Goal: Task Accomplishment & Management: Complete application form

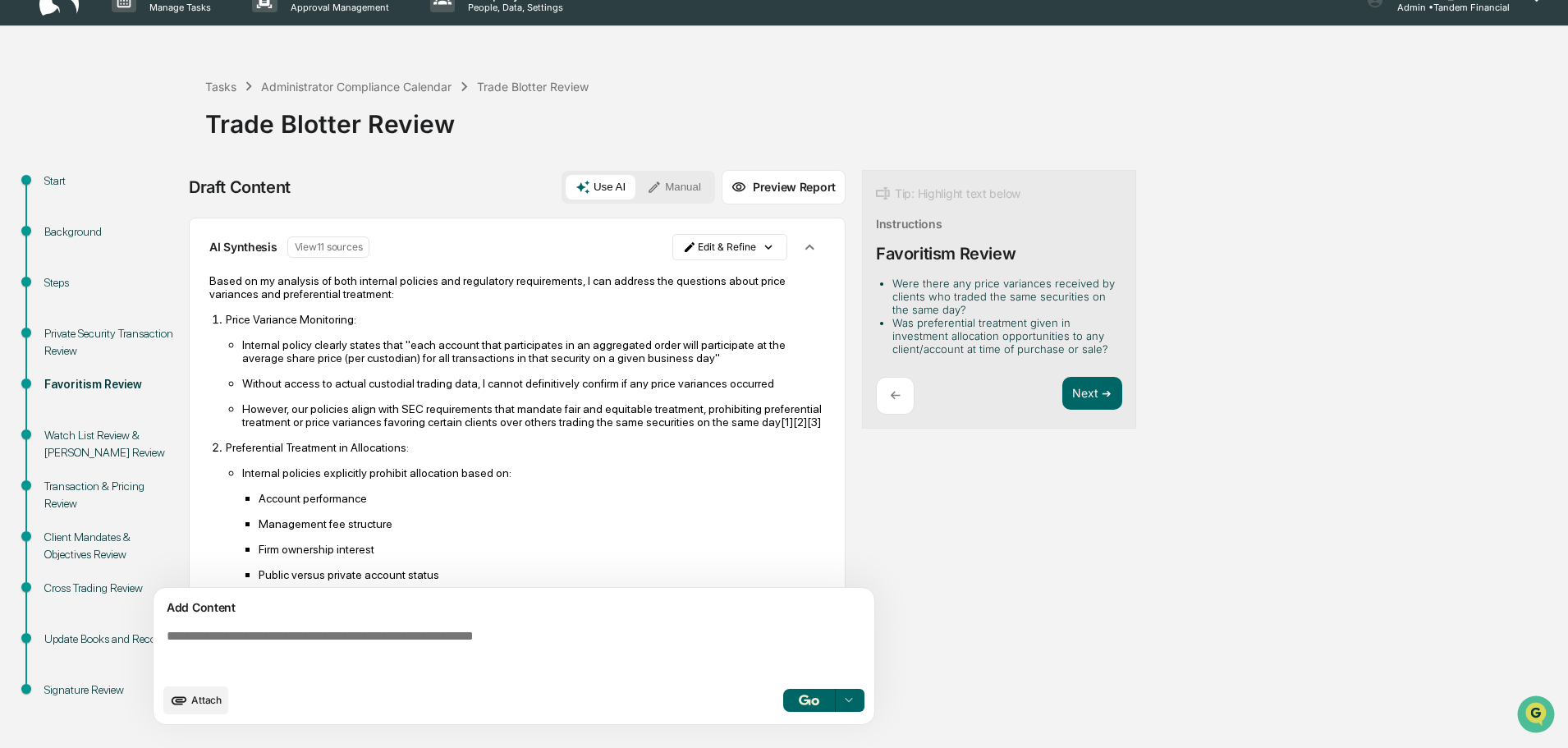
click at [806, 699] on img "button" at bounding box center [808, 700] width 19 height 11
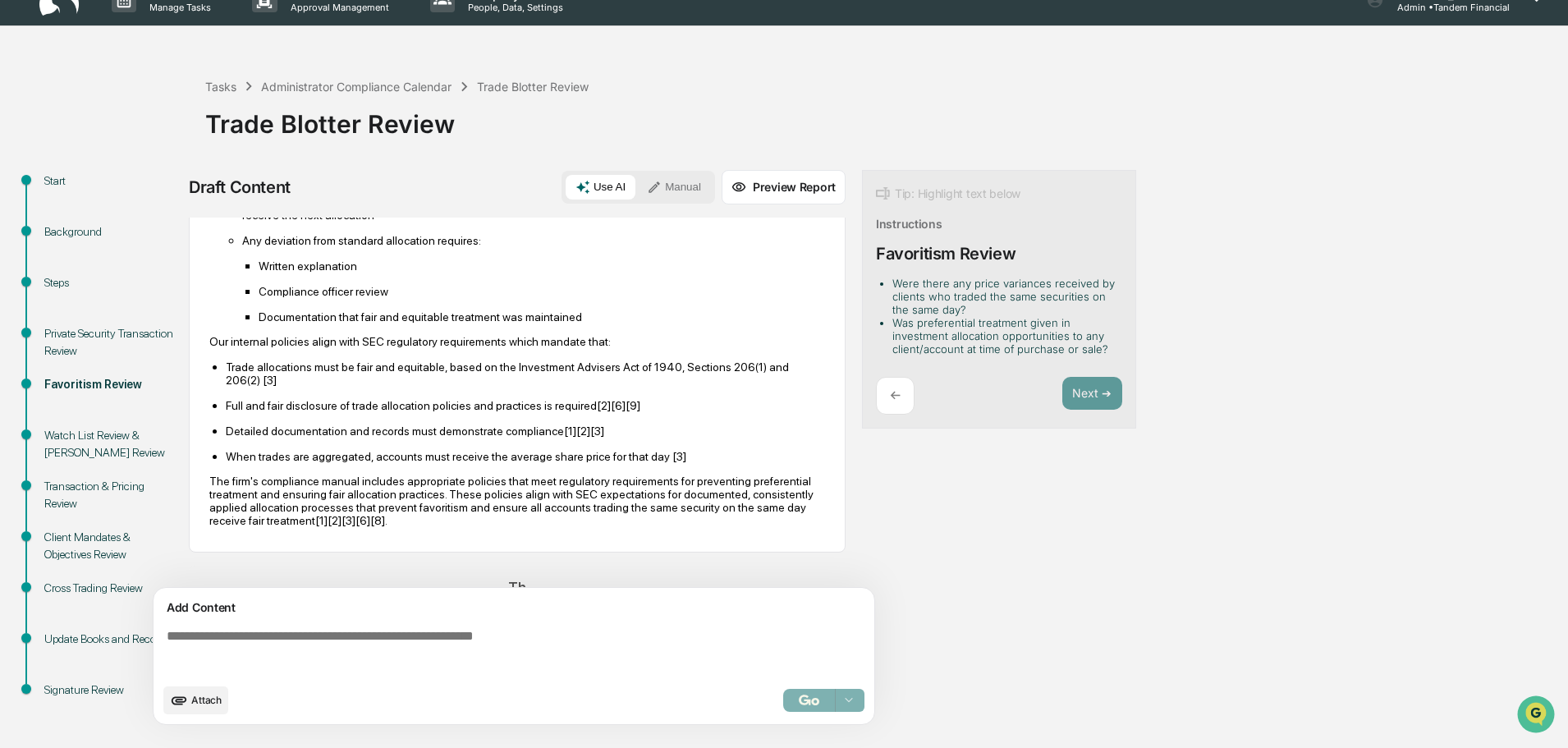
scroll to position [419, 0]
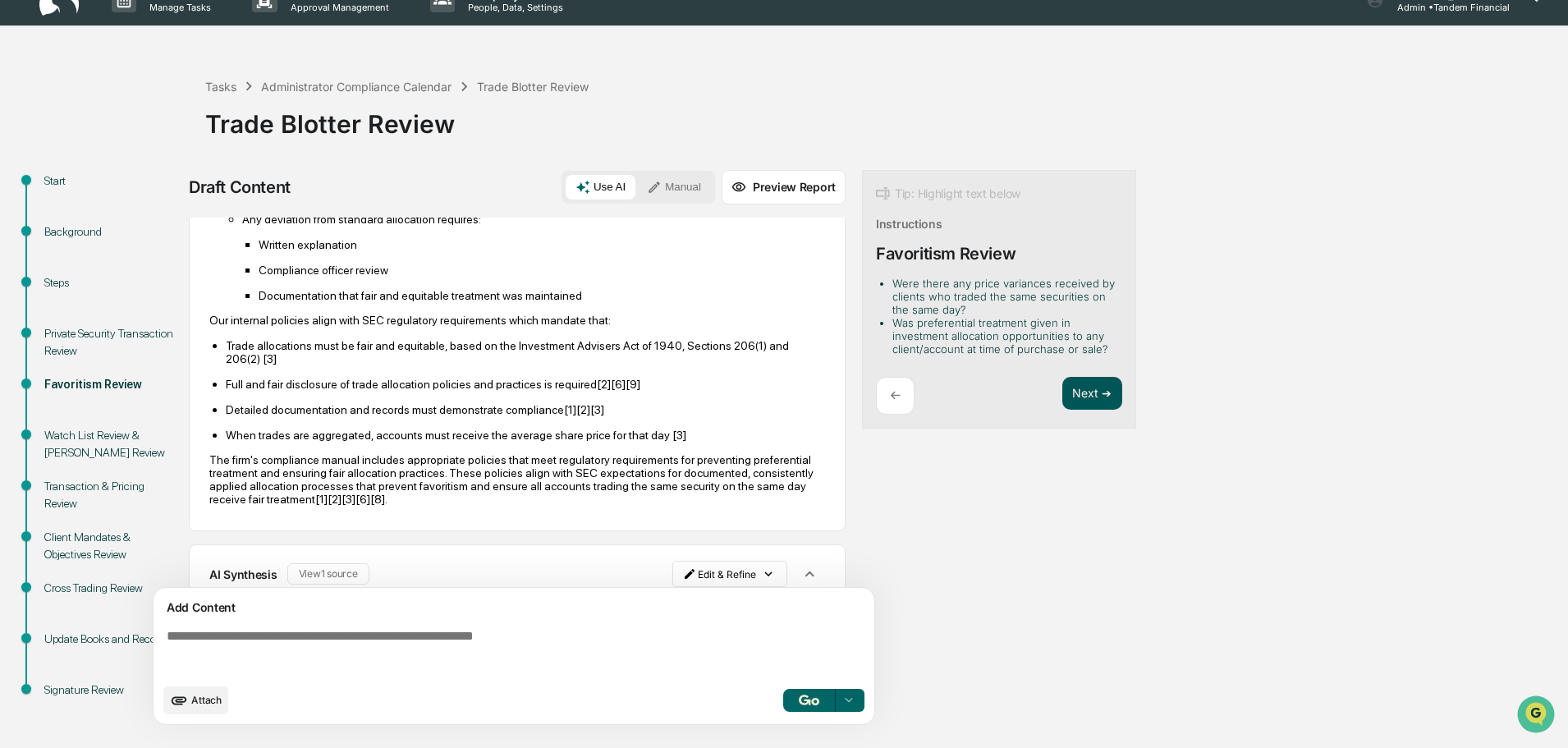
click at [1087, 396] on button "Next ➔" at bounding box center [1092, 393] width 60 height 34
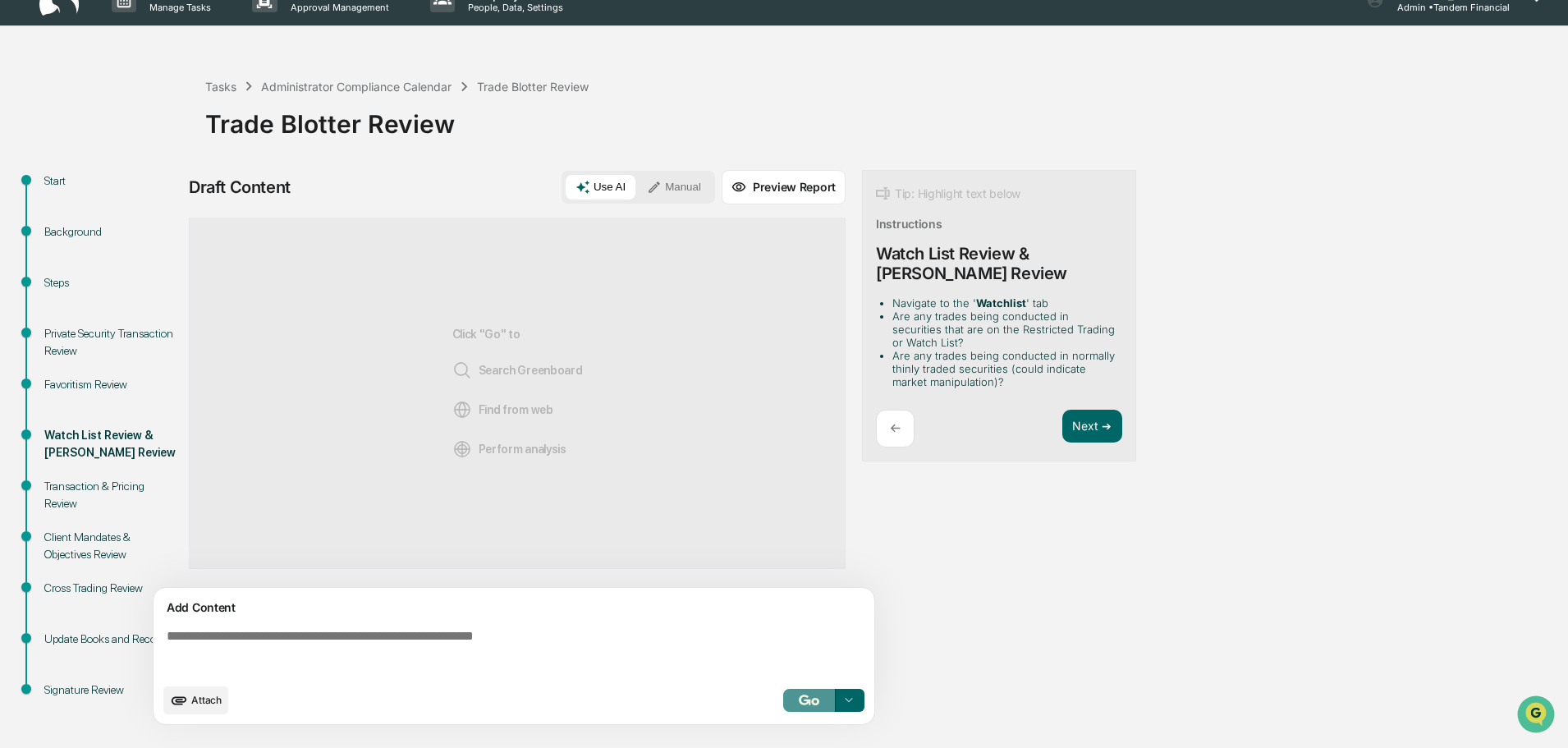
click at [790, 692] on button "button" at bounding box center [809, 699] width 53 height 23
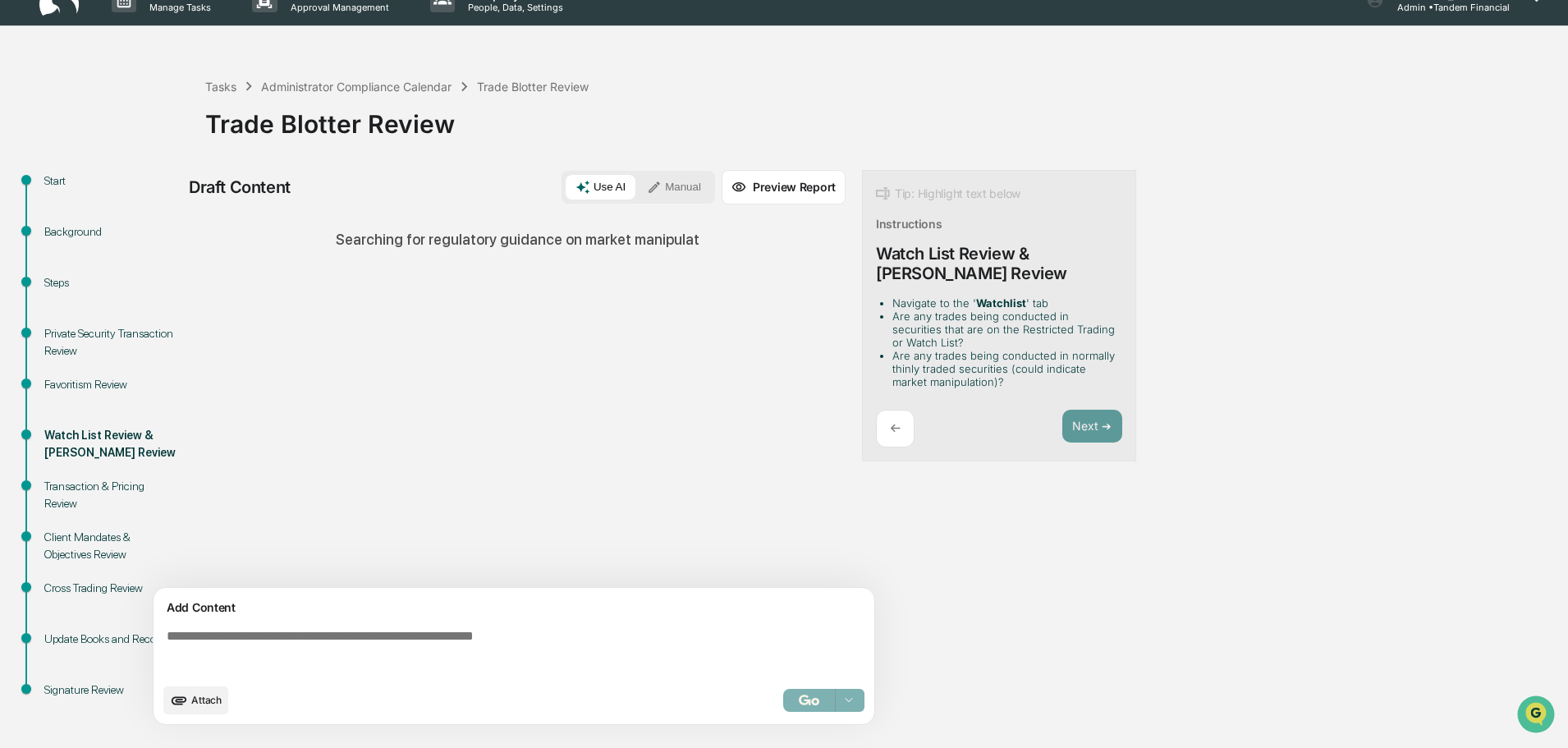
click at [432, 388] on div "Sources Searching for regulatory guidance on market manipulat" at bounding box center [517, 403] width 657 height 370
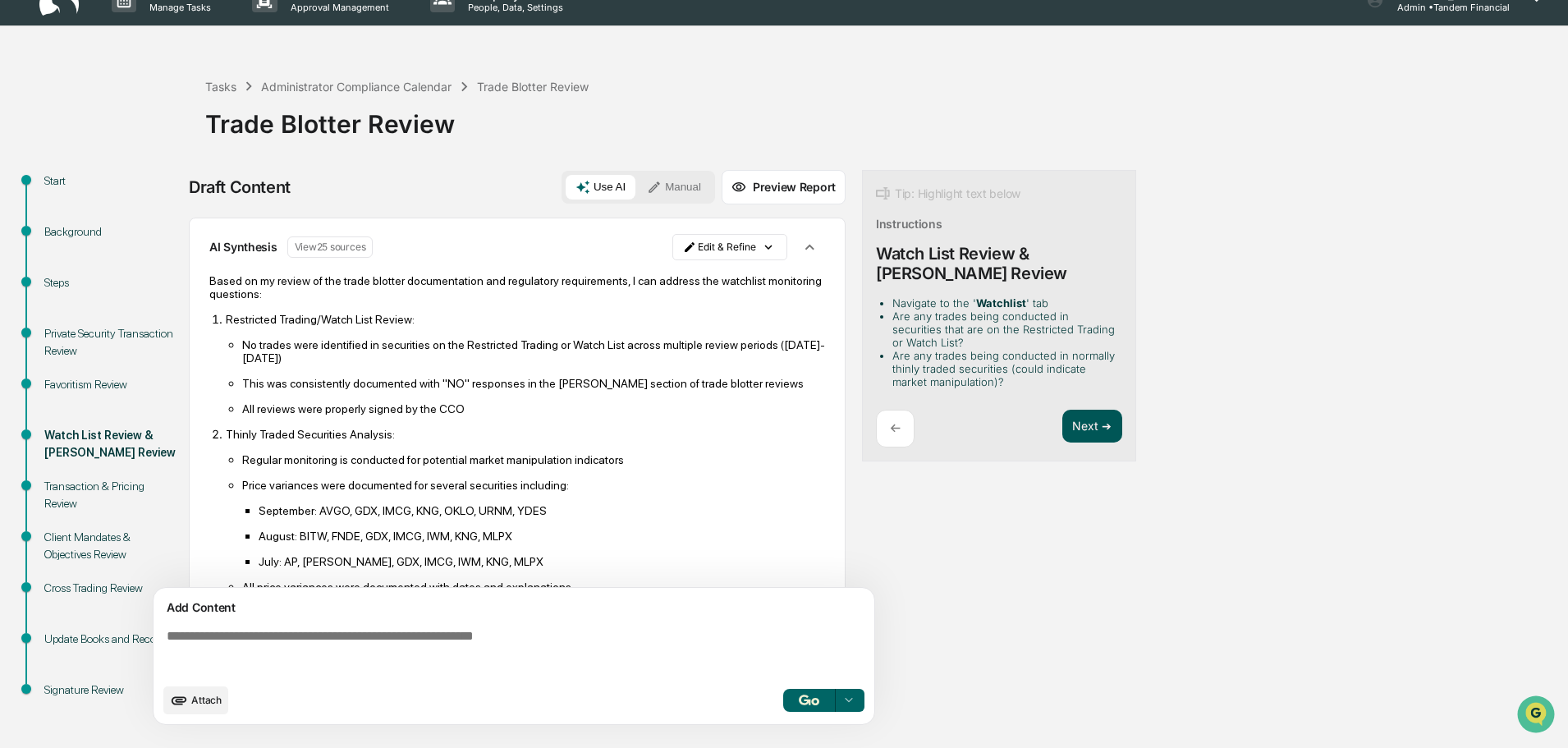
click at [1084, 410] on button "Next ➔" at bounding box center [1092, 427] width 60 height 34
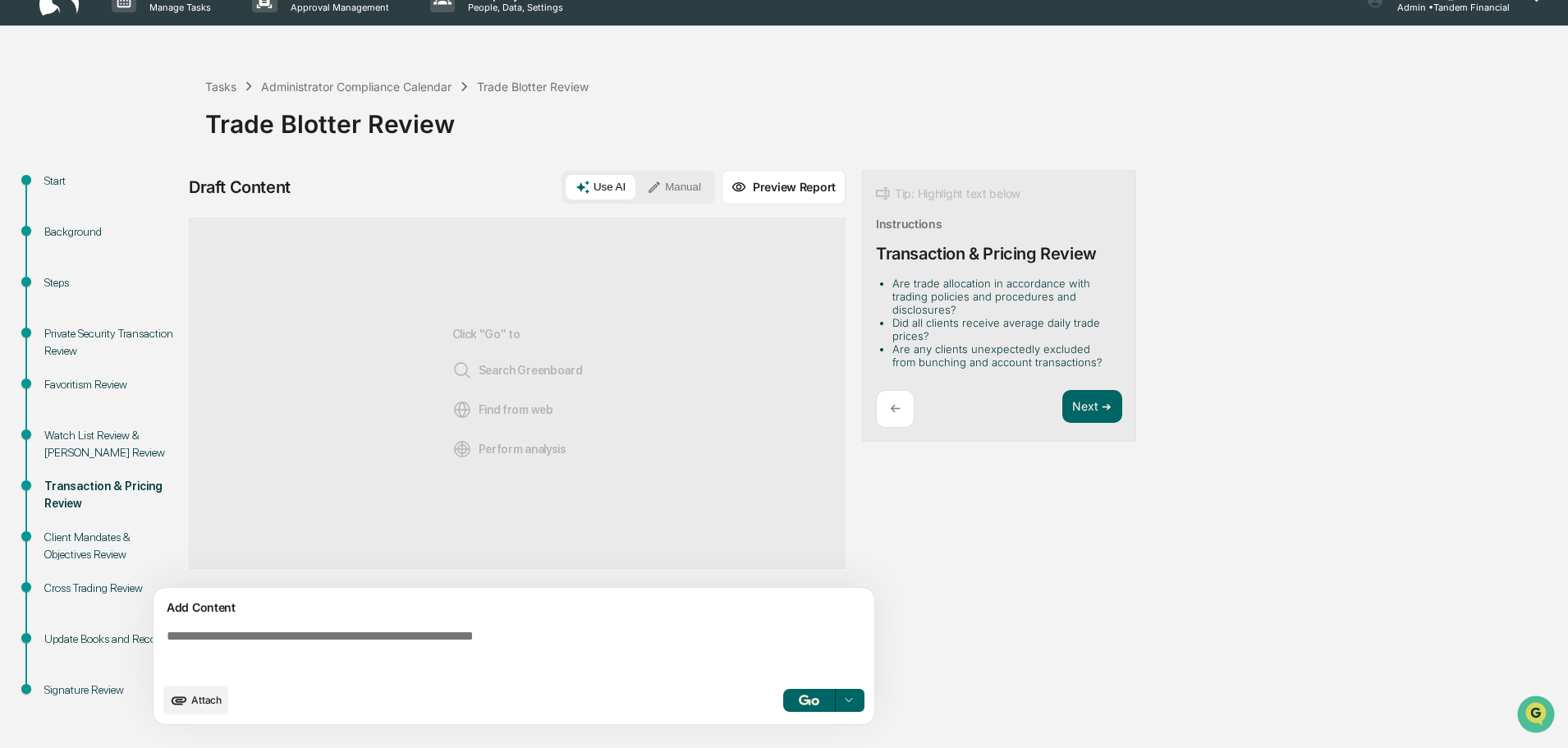
click at [802, 695] on img "button" at bounding box center [808, 700] width 19 height 11
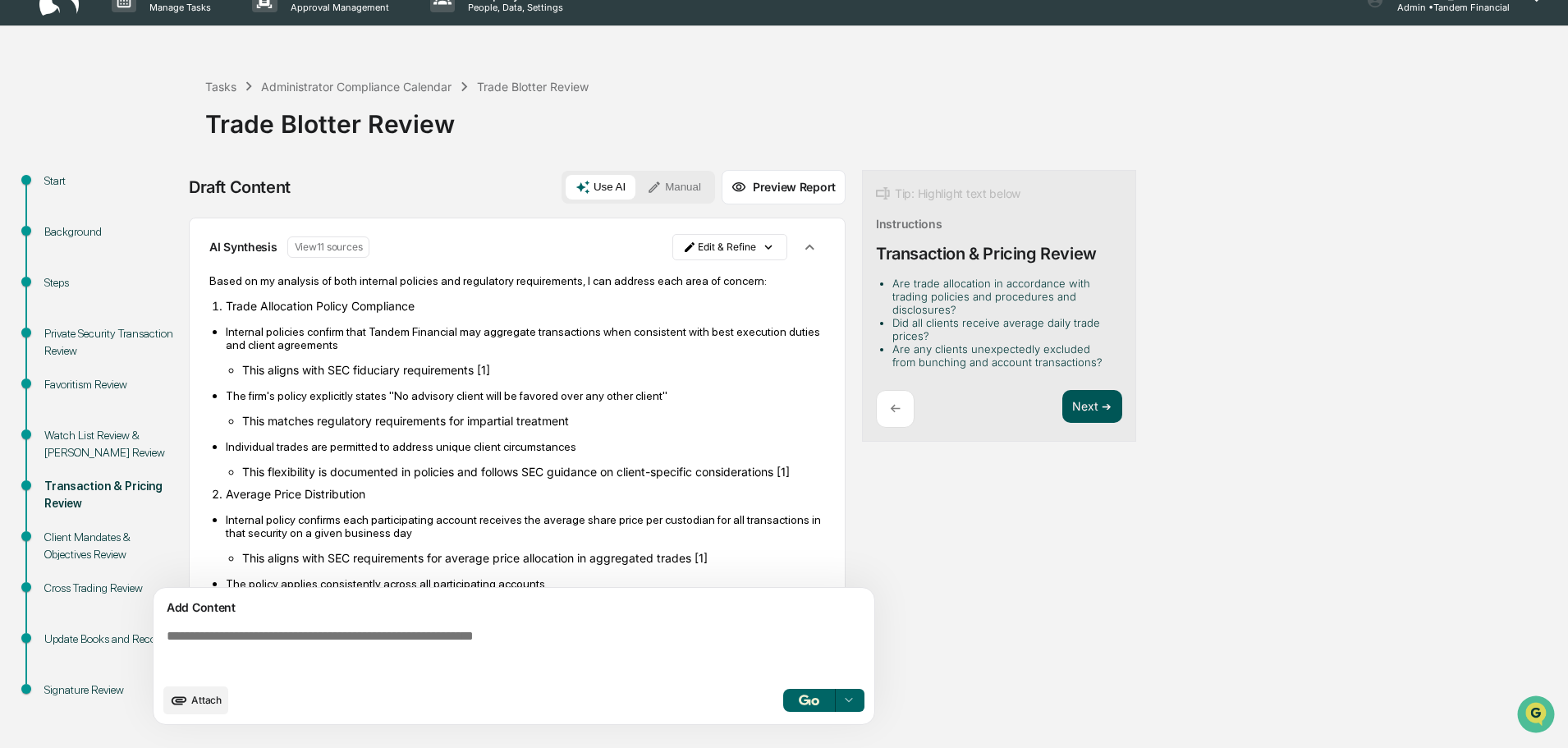
click at [1091, 395] on button "Next ➔" at bounding box center [1092, 406] width 60 height 34
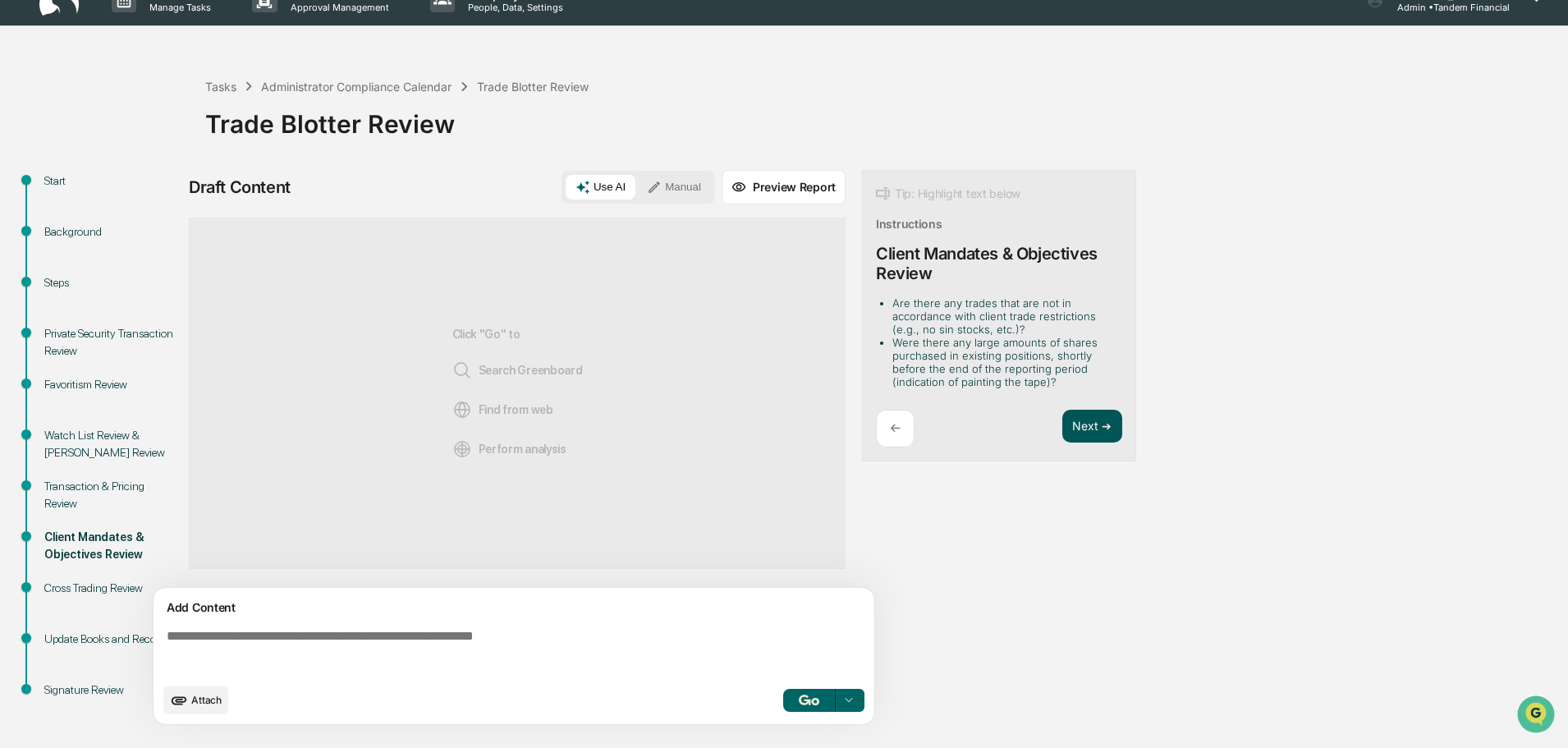
click at [1079, 427] on button "Next ➔" at bounding box center [1092, 427] width 60 height 34
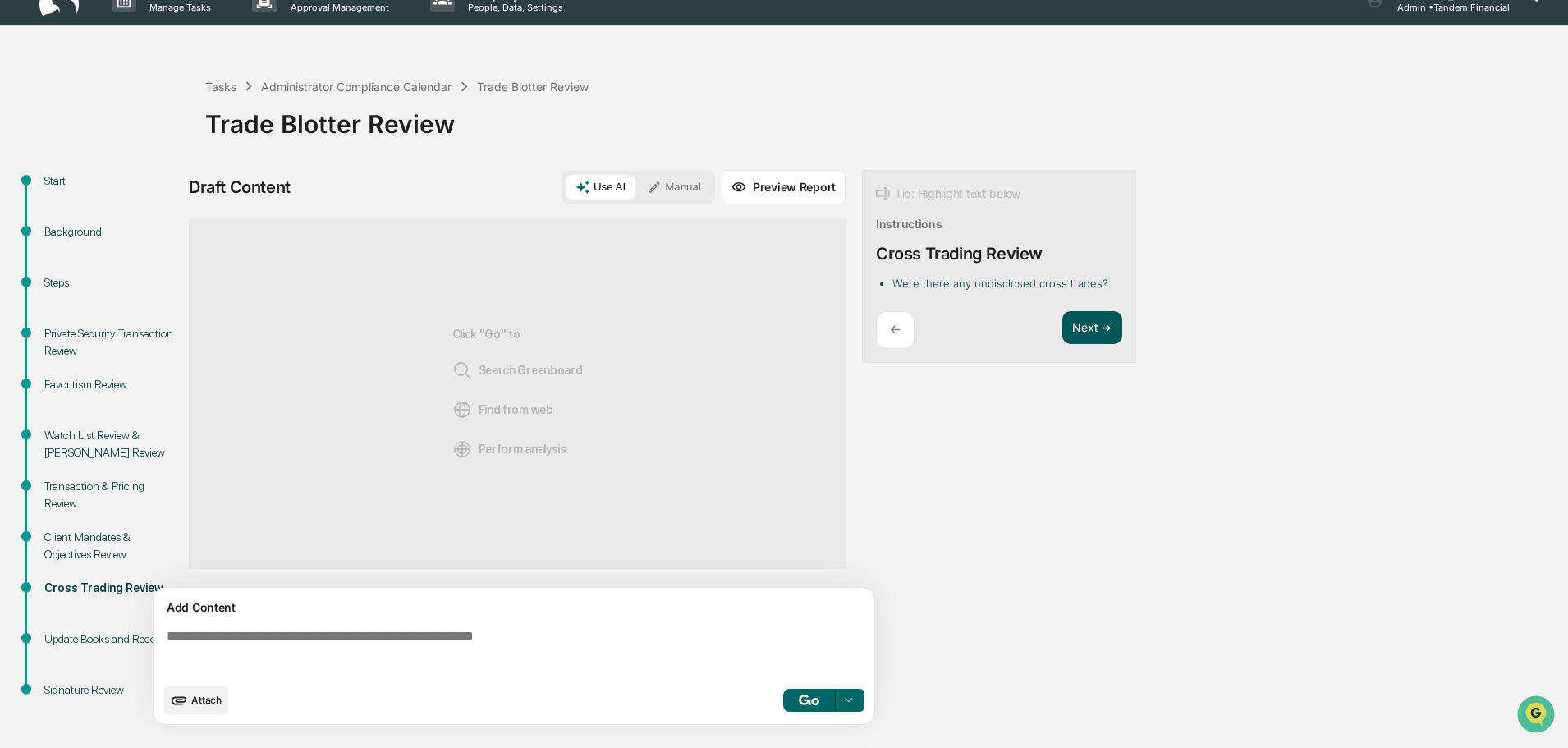
click at [1079, 427] on div "Draft Content Use AI Manual Preview Report Sources Click "Go" to Search Greenbo…" at bounding box center [649, 451] width 919 height 565
click at [1089, 327] on button "Next ➔" at bounding box center [1092, 328] width 60 height 34
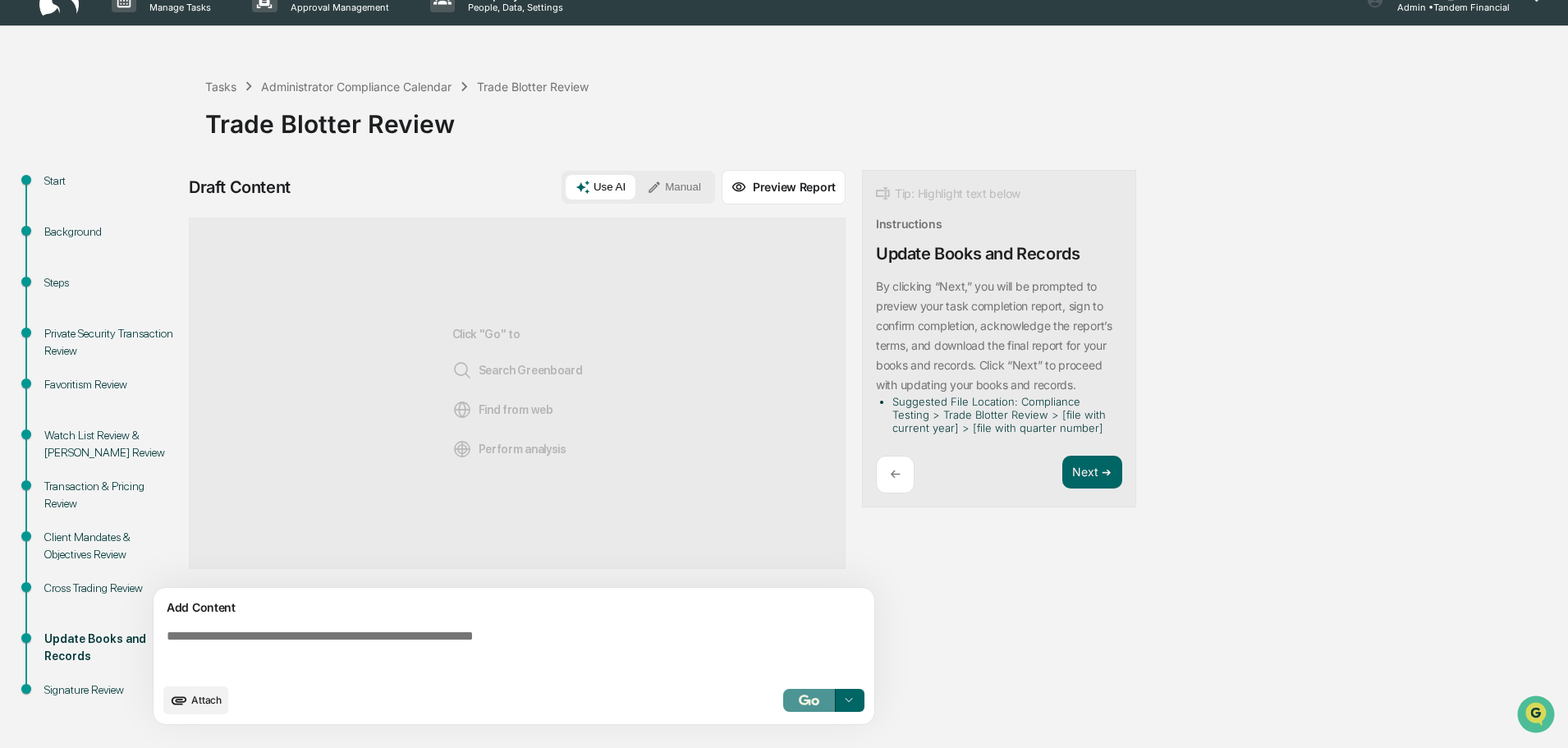
click at [800, 693] on button "button" at bounding box center [809, 699] width 53 height 23
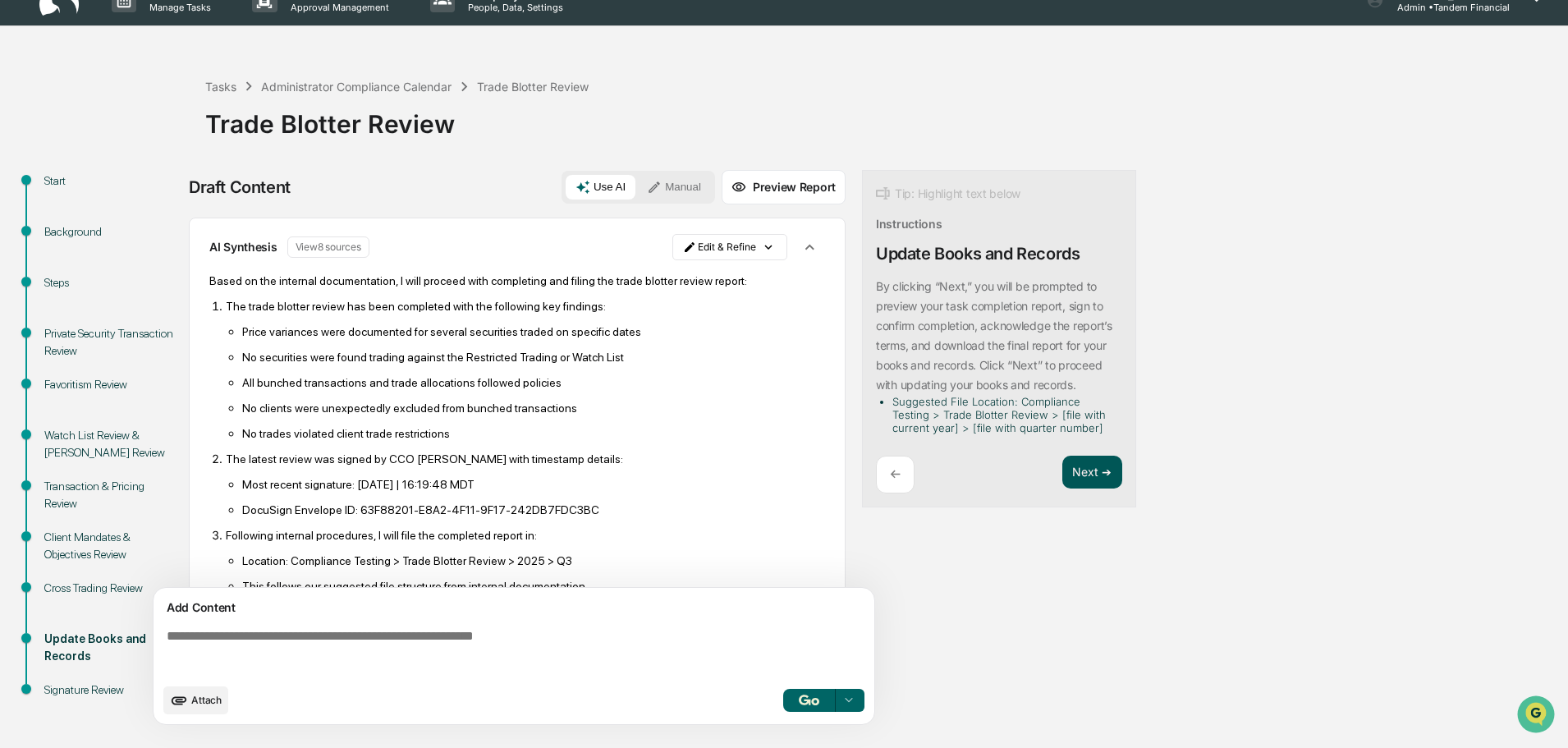
click at [1087, 472] on button "Next ➔" at bounding box center [1092, 472] width 60 height 34
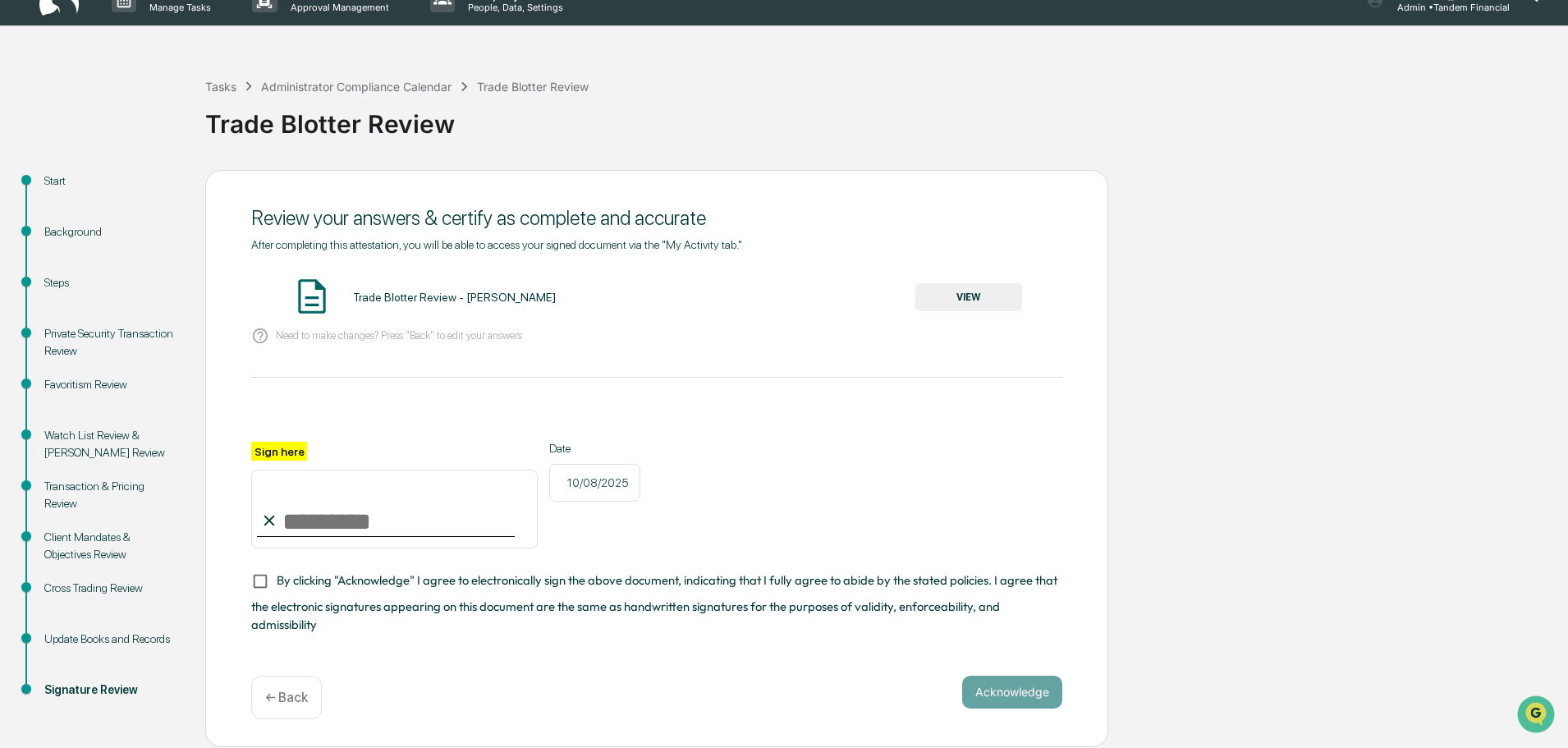
click at [305, 527] on input "Sign here" at bounding box center [394, 509] width 287 height 79
type input "**********"
click at [1004, 684] on button "Acknowledge" at bounding box center [1012, 692] width 100 height 33
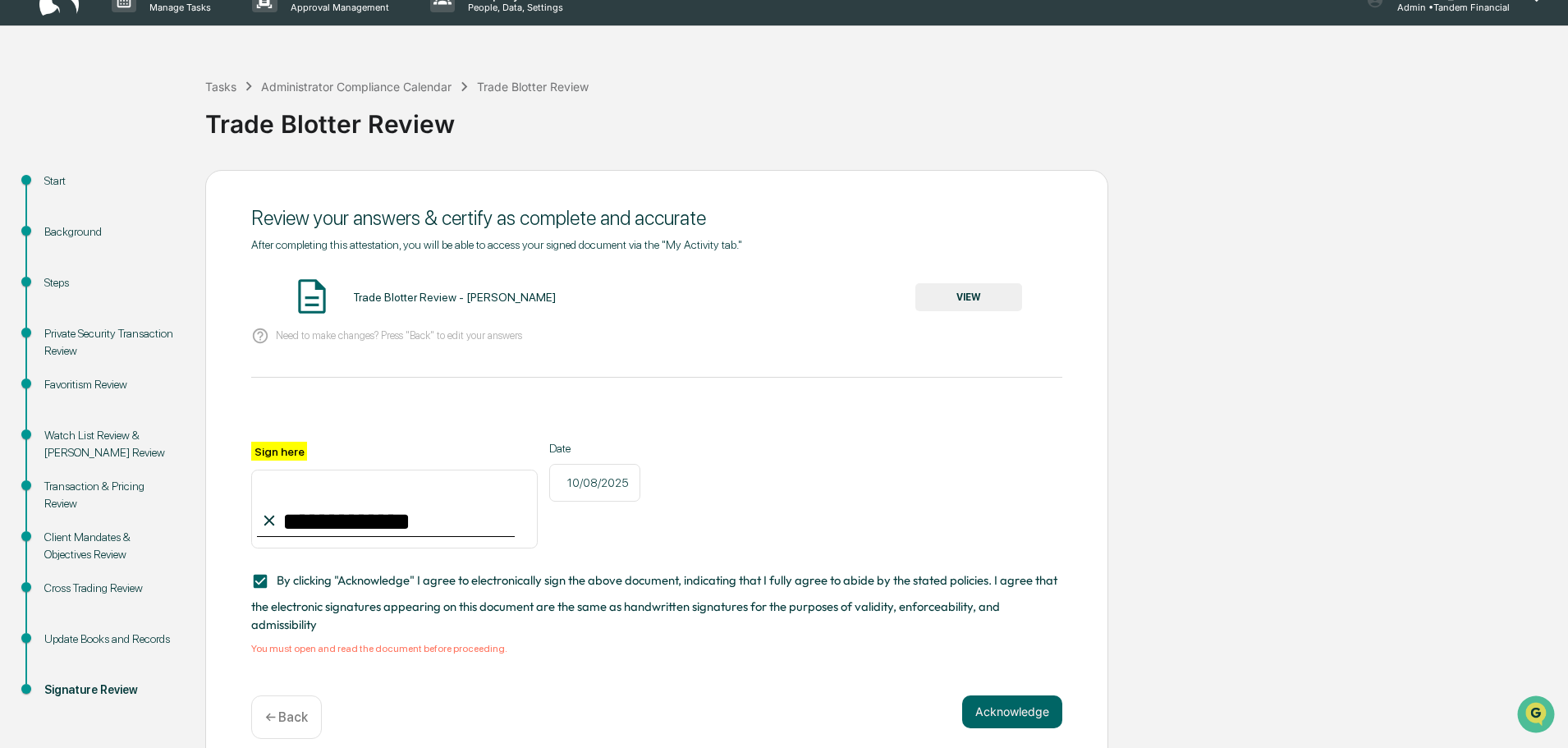
click at [967, 290] on button "VIEW" at bounding box center [968, 297] width 107 height 28
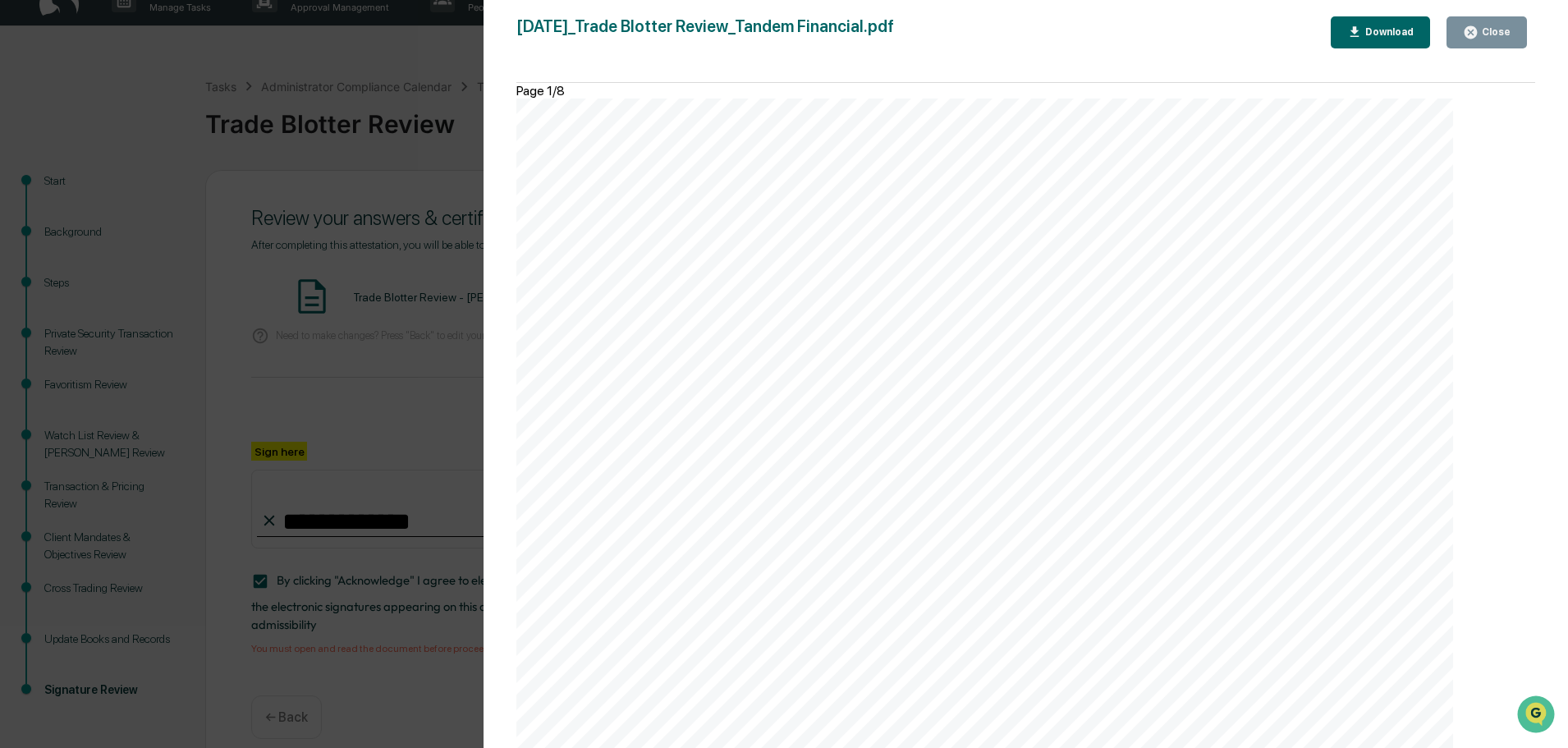
click at [1472, 27] on icon "button" at bounding box center [1469, 32] width 12 height 12
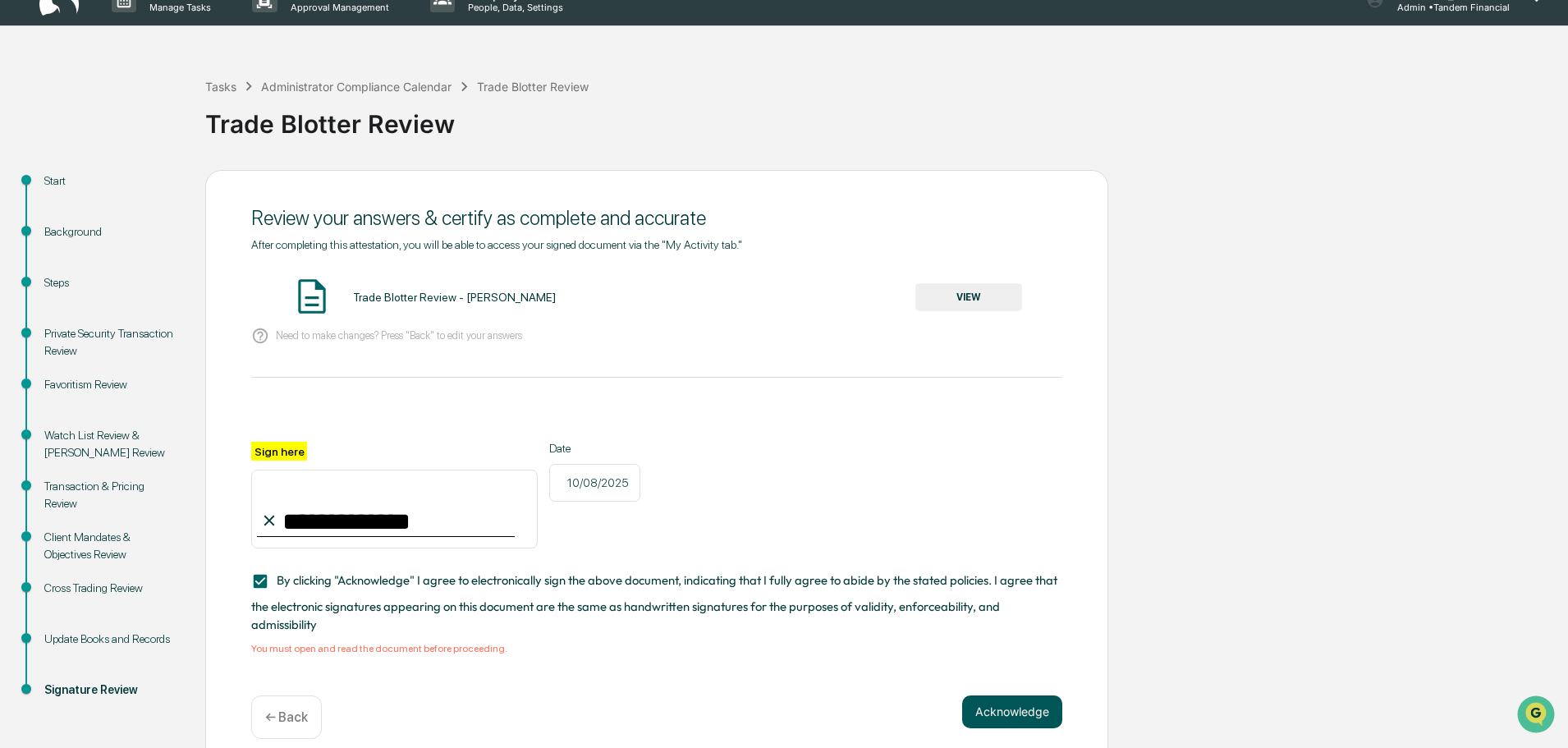
click at [999, 695] on button "Acknowledge" at bounding box center [1012, 712] width 100 height 33
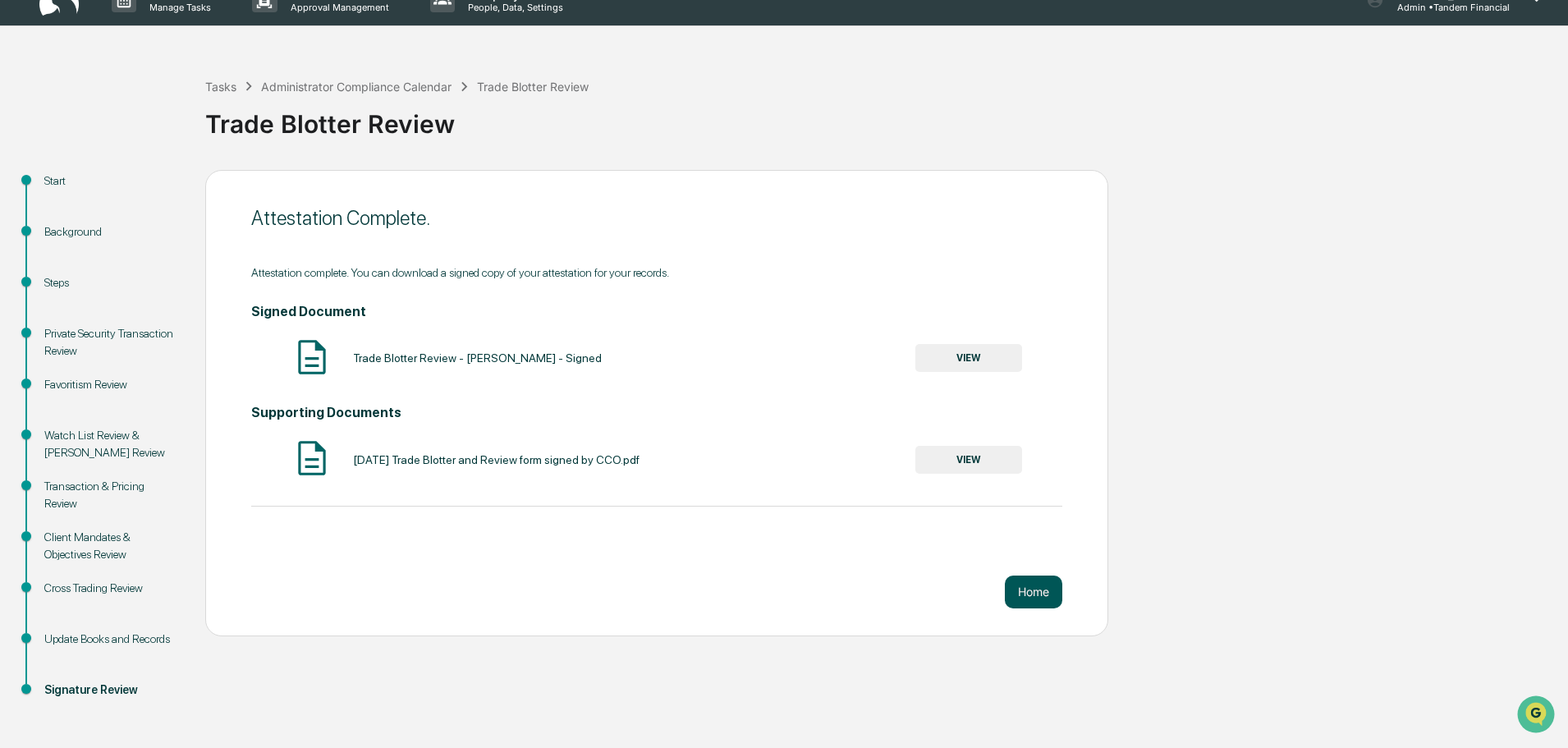
click at [1035, 580] on button "Home" at bounding box center [1033, 591] width 57 height 33
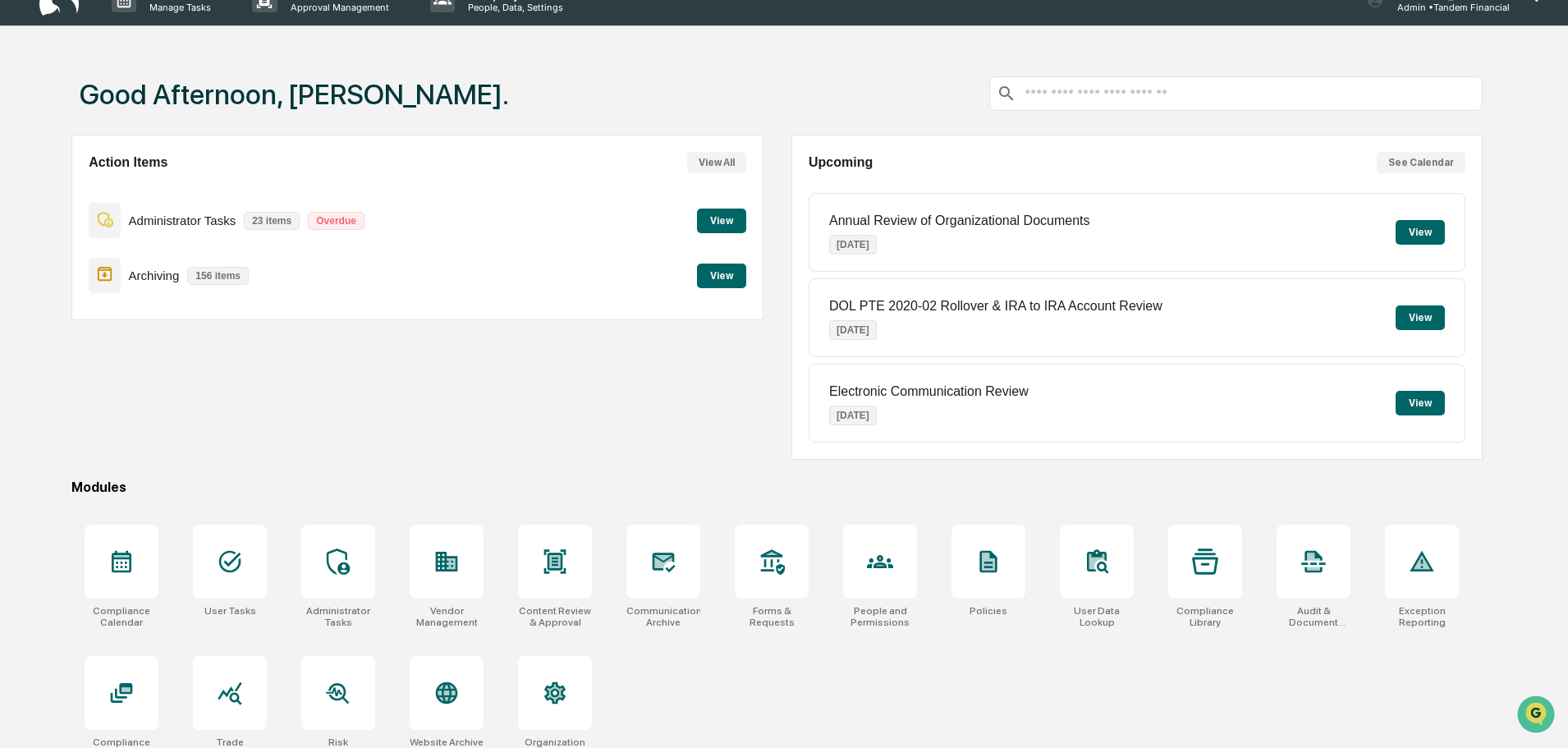
click at [624, 442] on div "Action Items View All Administrator Tasks 23 items Overdue View Archiving 156 i…" at bounding box center [417, 297] width 691 height 325
click at [515, 408] on div "Action Items View All Administrator Tasks 23 items Overdue View Archiving 156 i…" at bounding box center [417, 297] width 691 height 325
click at [551, 565] on icon at bounding box center [556, 561] width 11 height 13
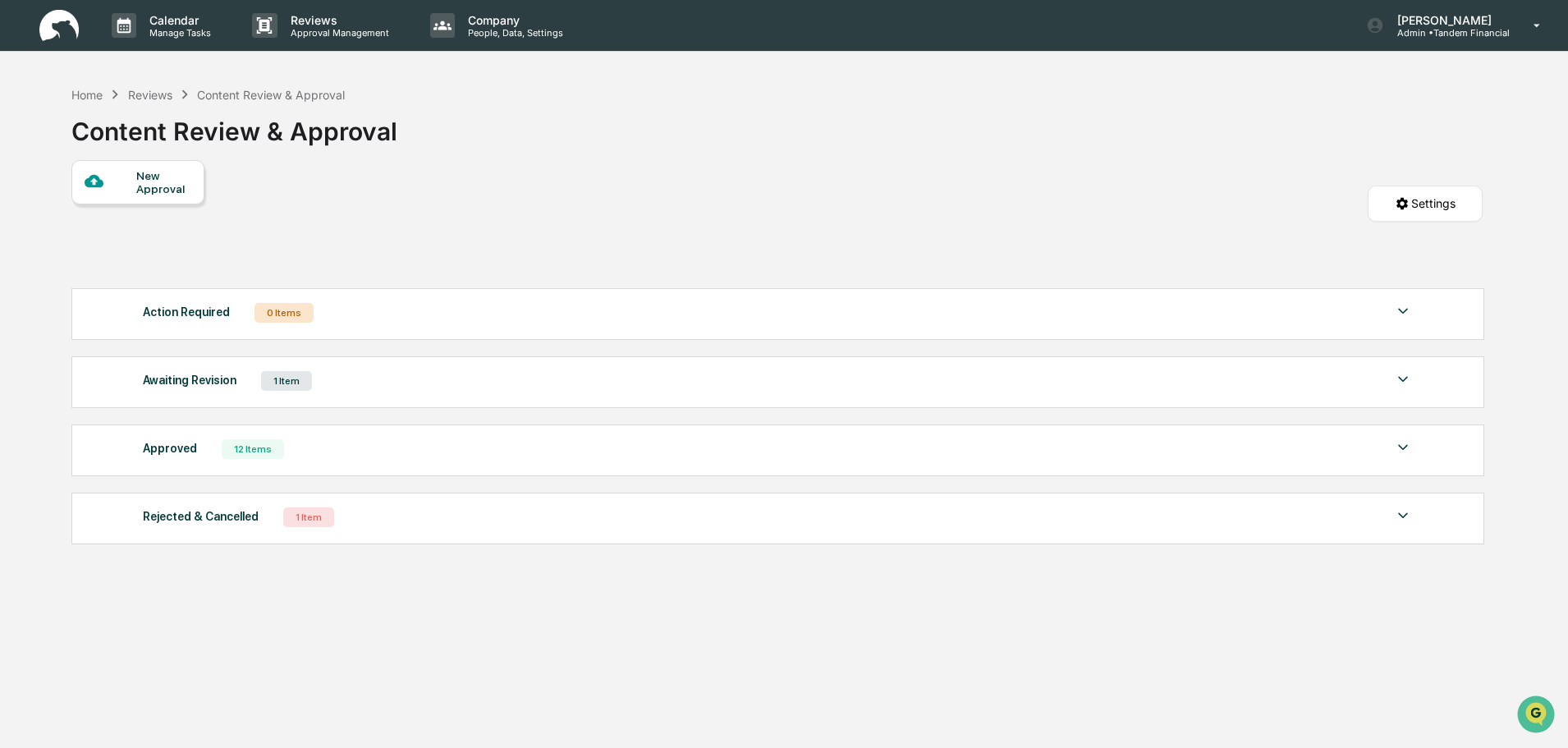
click at [218, 380] on div "Awaiting Revision" at bounding box center [190, 380] width 94 height 21
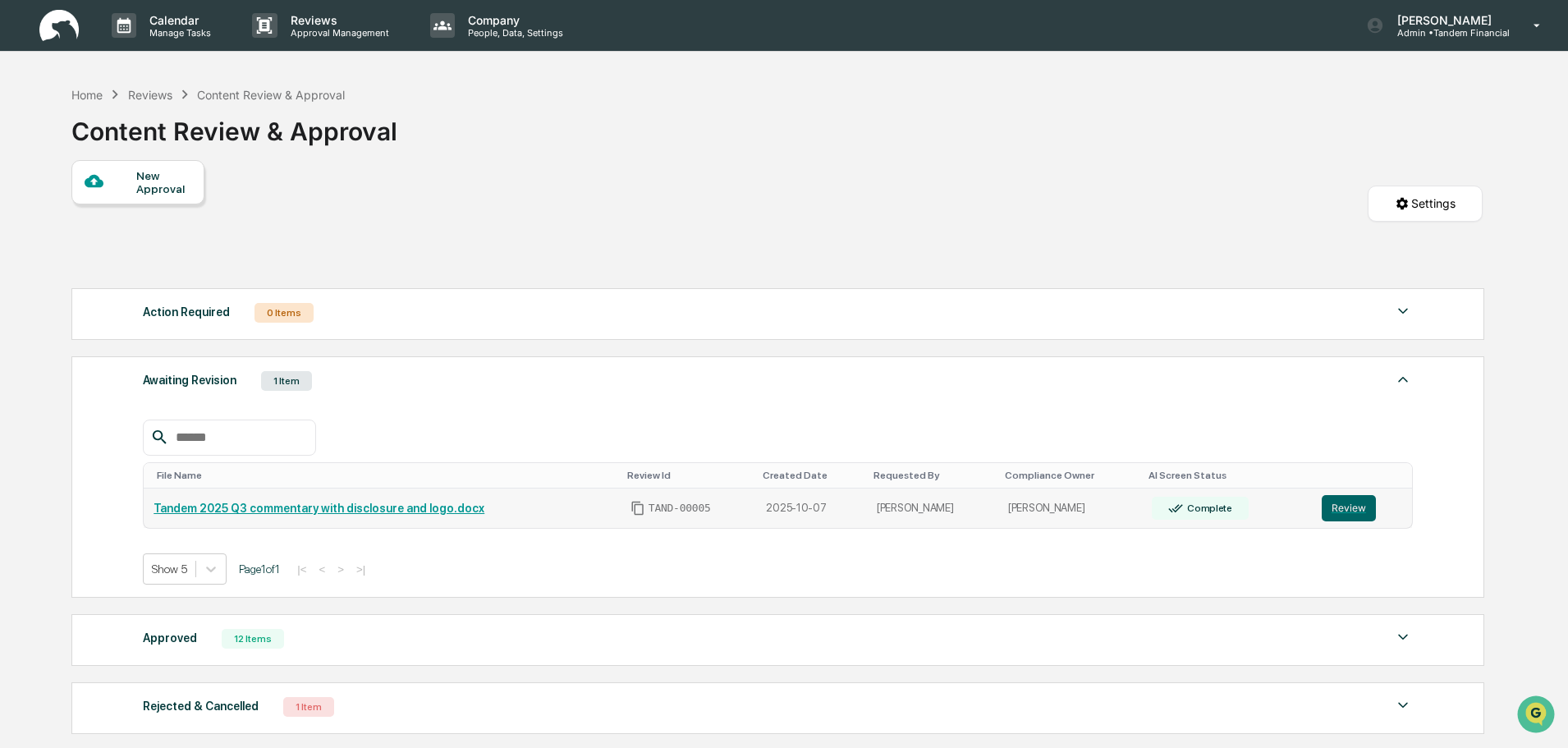
click at [308, 508] on link "Tandem 2025 Q3 commentary with disclosure and logo.docx" at bounding box center [319, 508] width 331 height 13
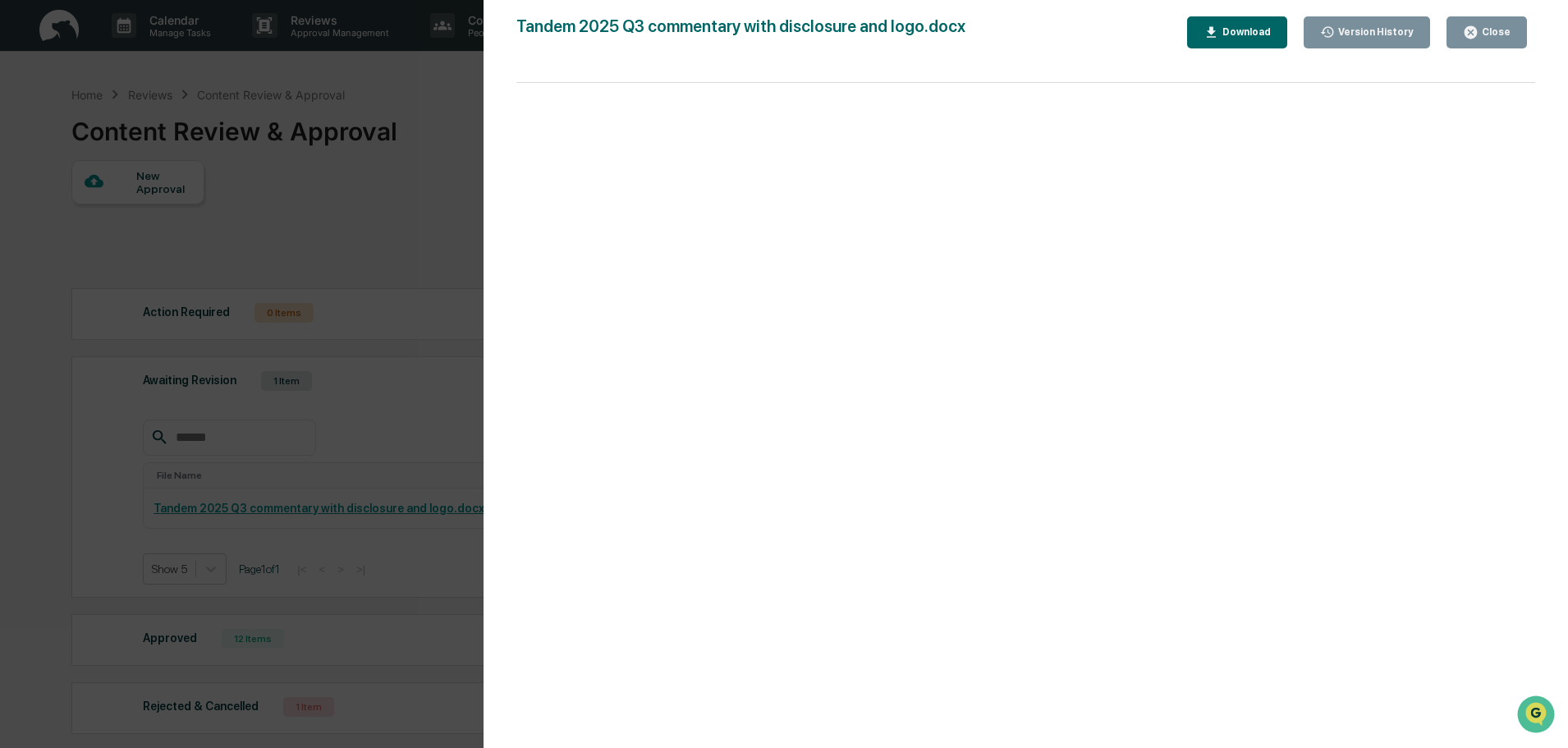
click at [1472, 26] on icon "button" at bounding box center [1470, 32] width 16 height 16
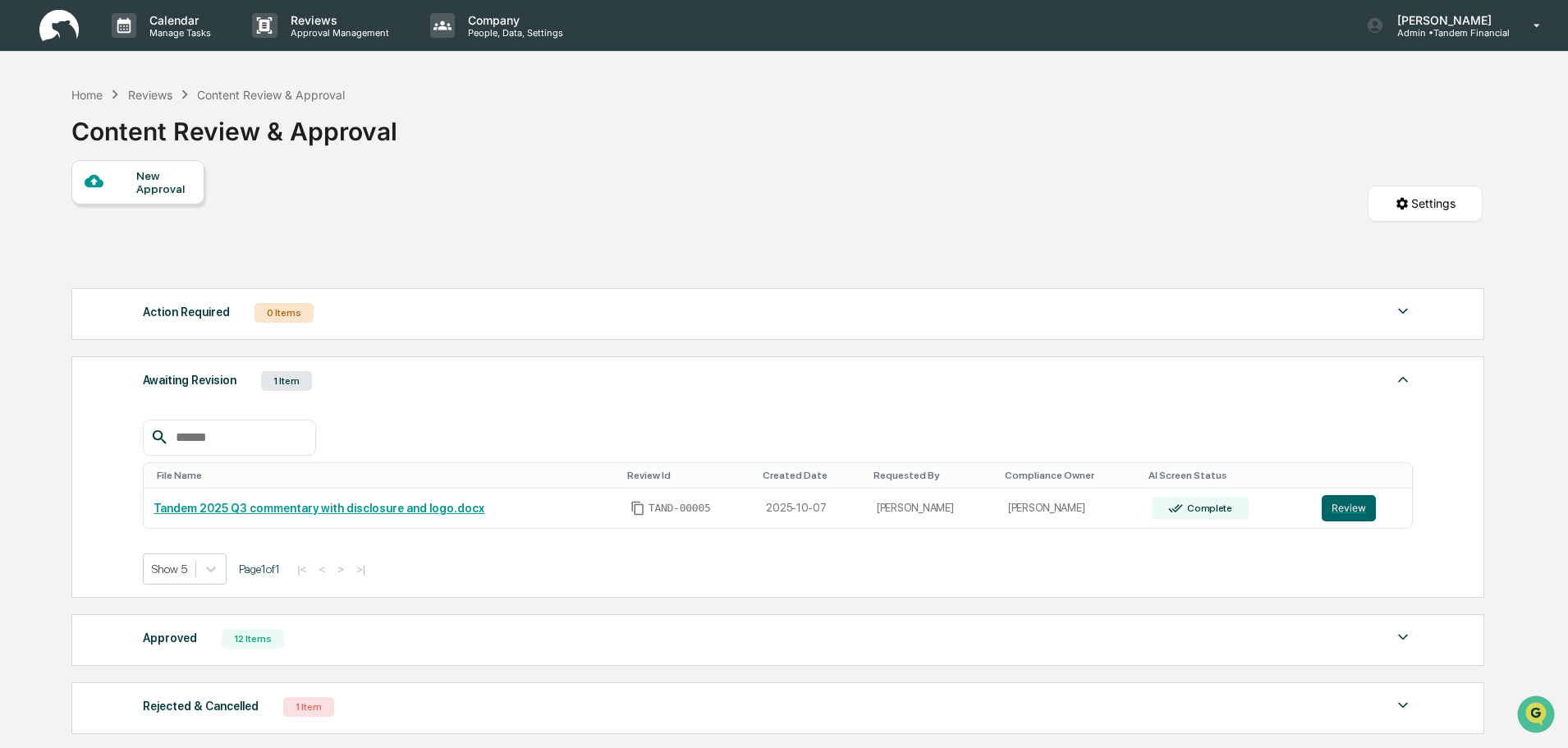
click at [153, 172] on div "New Approval" at bounding box center [164, 182] width 55 height 27
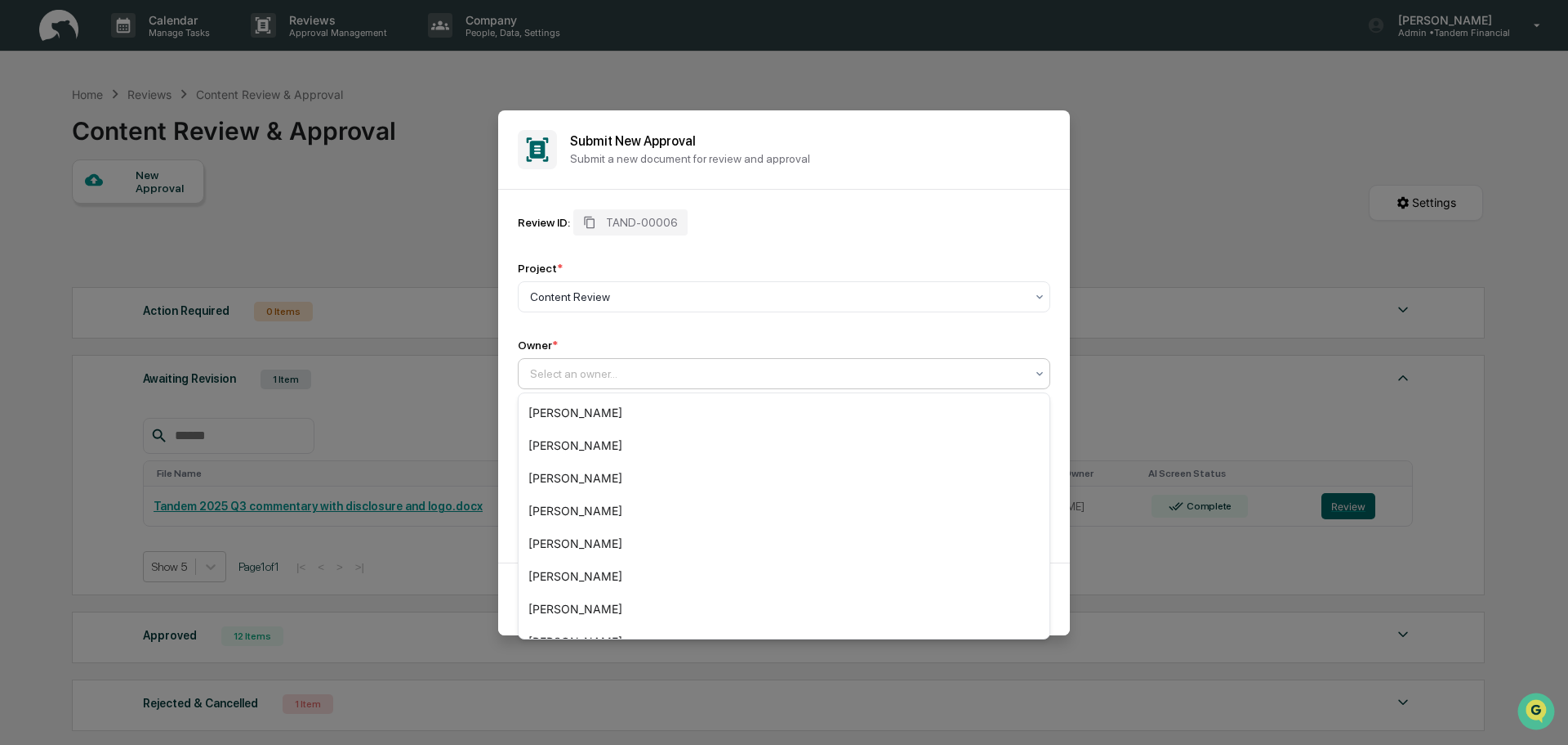
click at [569, 367] on div at bounding box center [778, 373] width 495 height 17
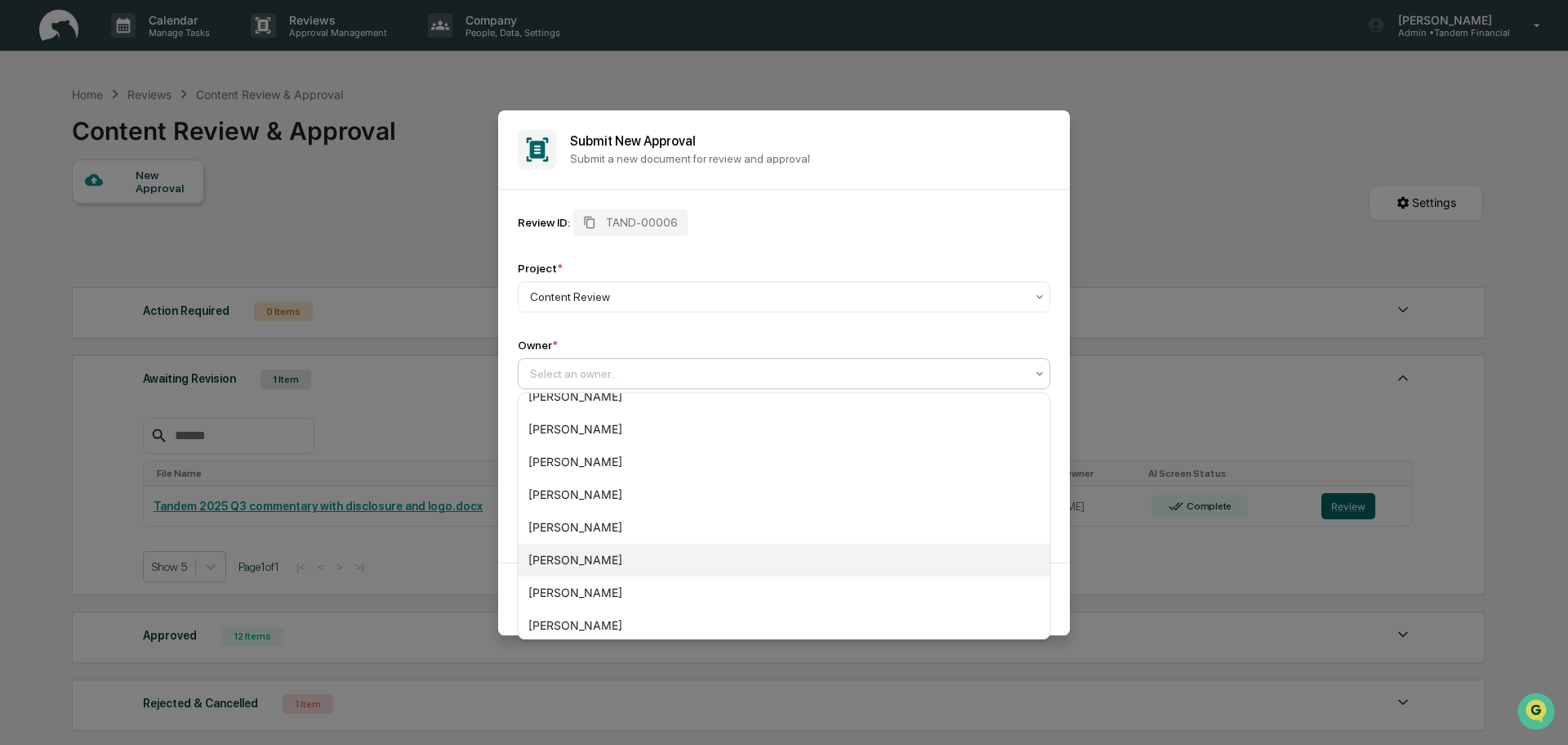
click at [580, 560] on div "Michael Franklin" at bounding box center [784, 560] width 531 height 33
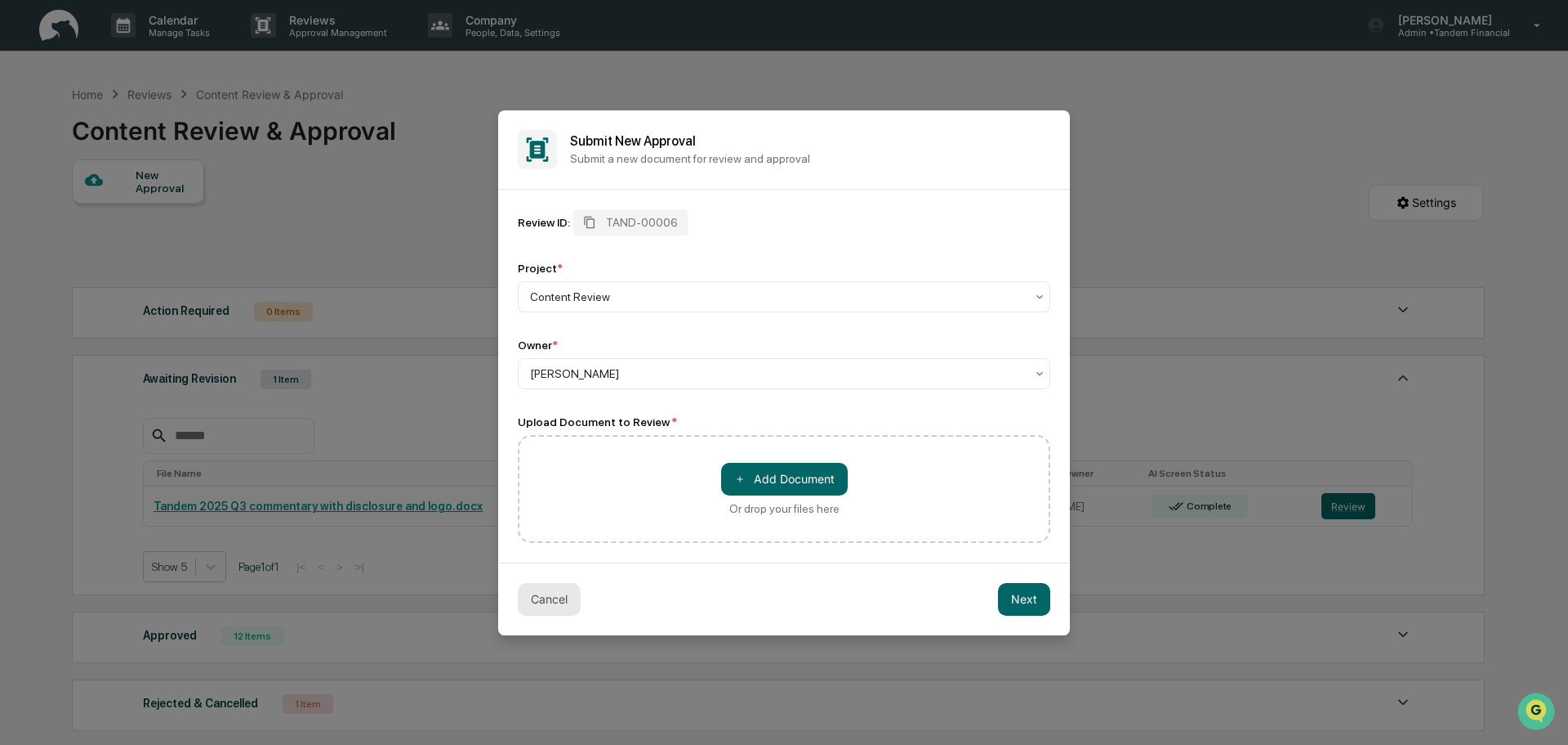
click at [555, 595] on button "Cancel" at bounding box center [549, 599] width 63 height 33
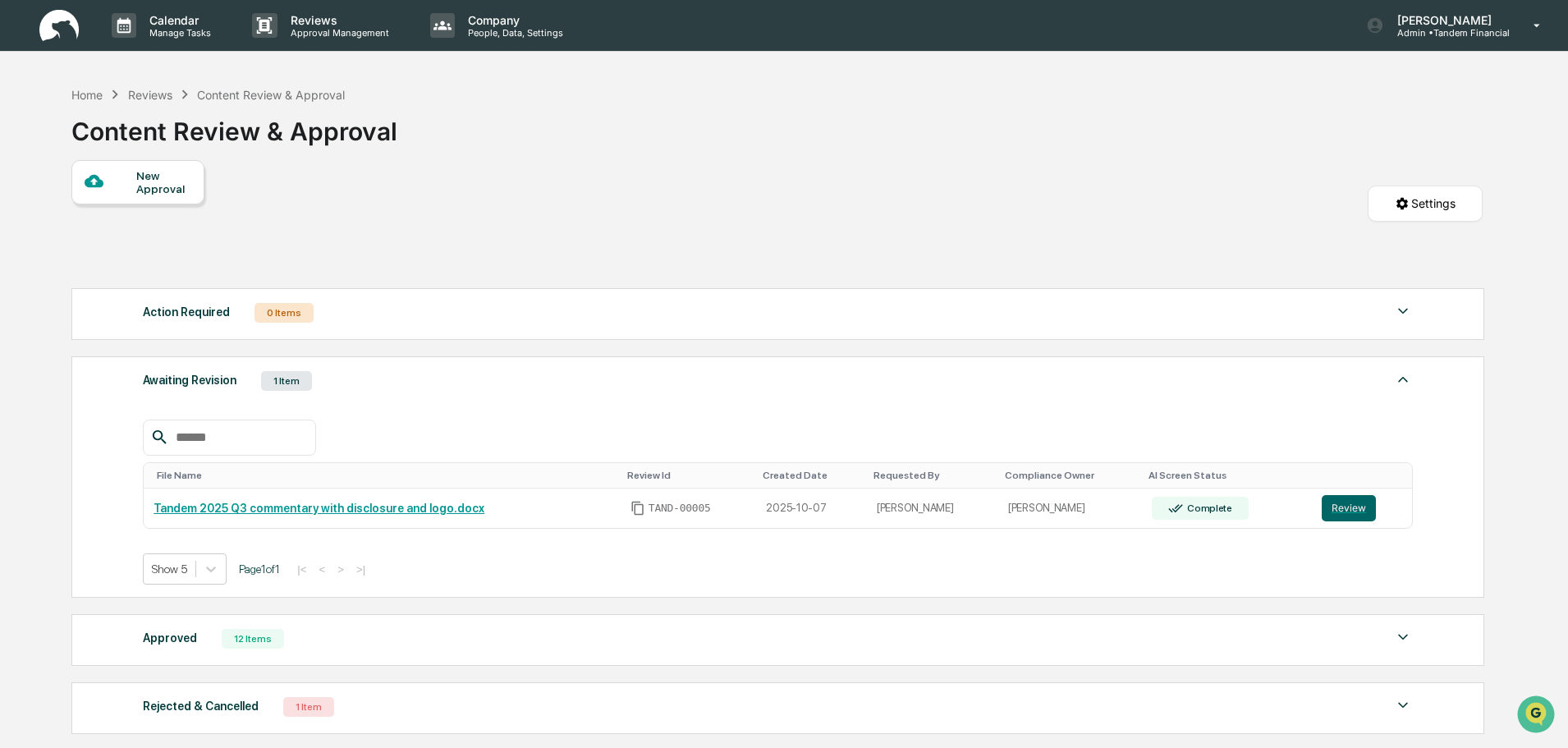
click at [141, 179] on div "New Approval" at bounding box center [164, 182] width 55 height 27
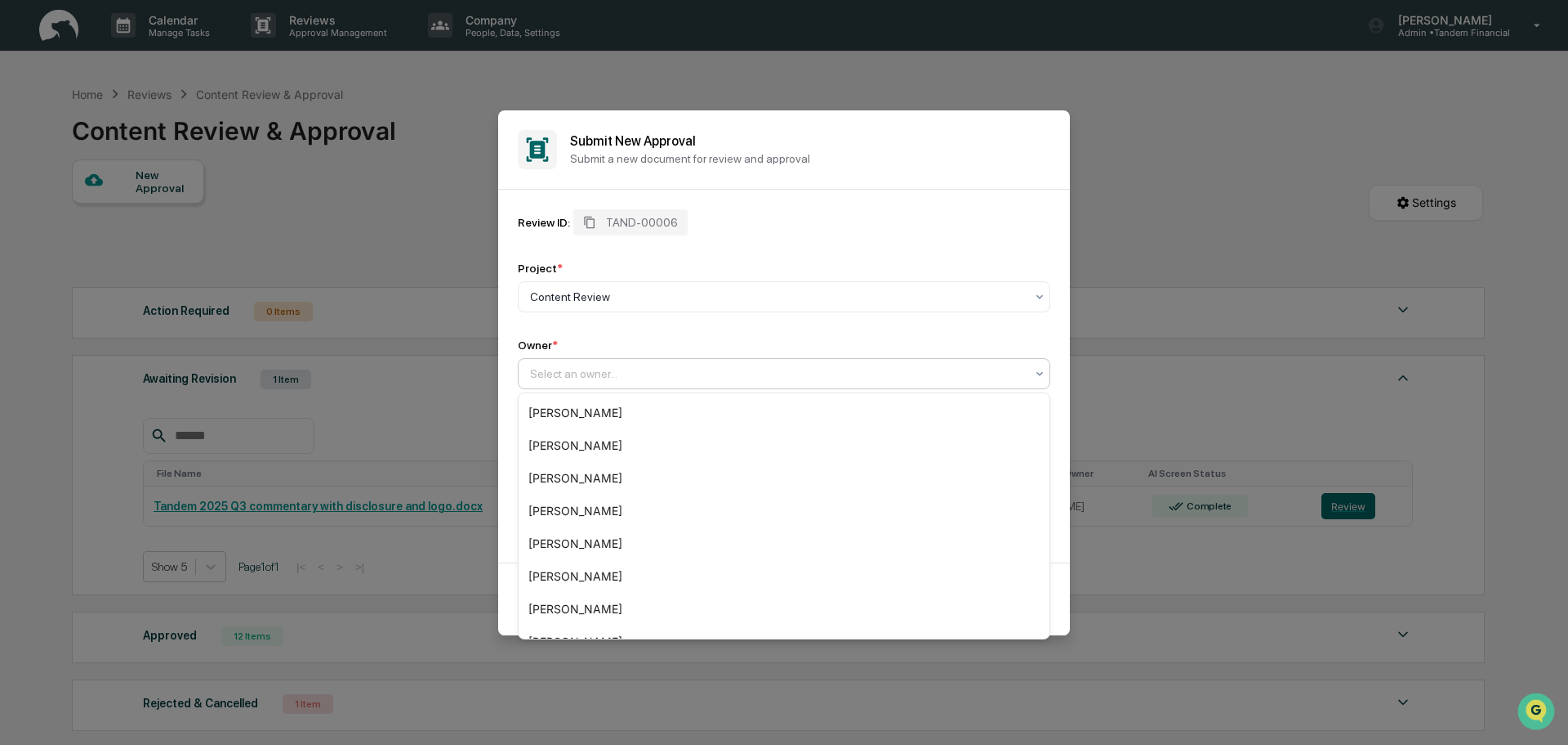
drag, startPoint x: 566, startPoint y: 371, endPoint x: 556, endPoint y: 366, distance: 11.2
click at [562, 372] on div at bounding box center [778, 373] width 495 height 17
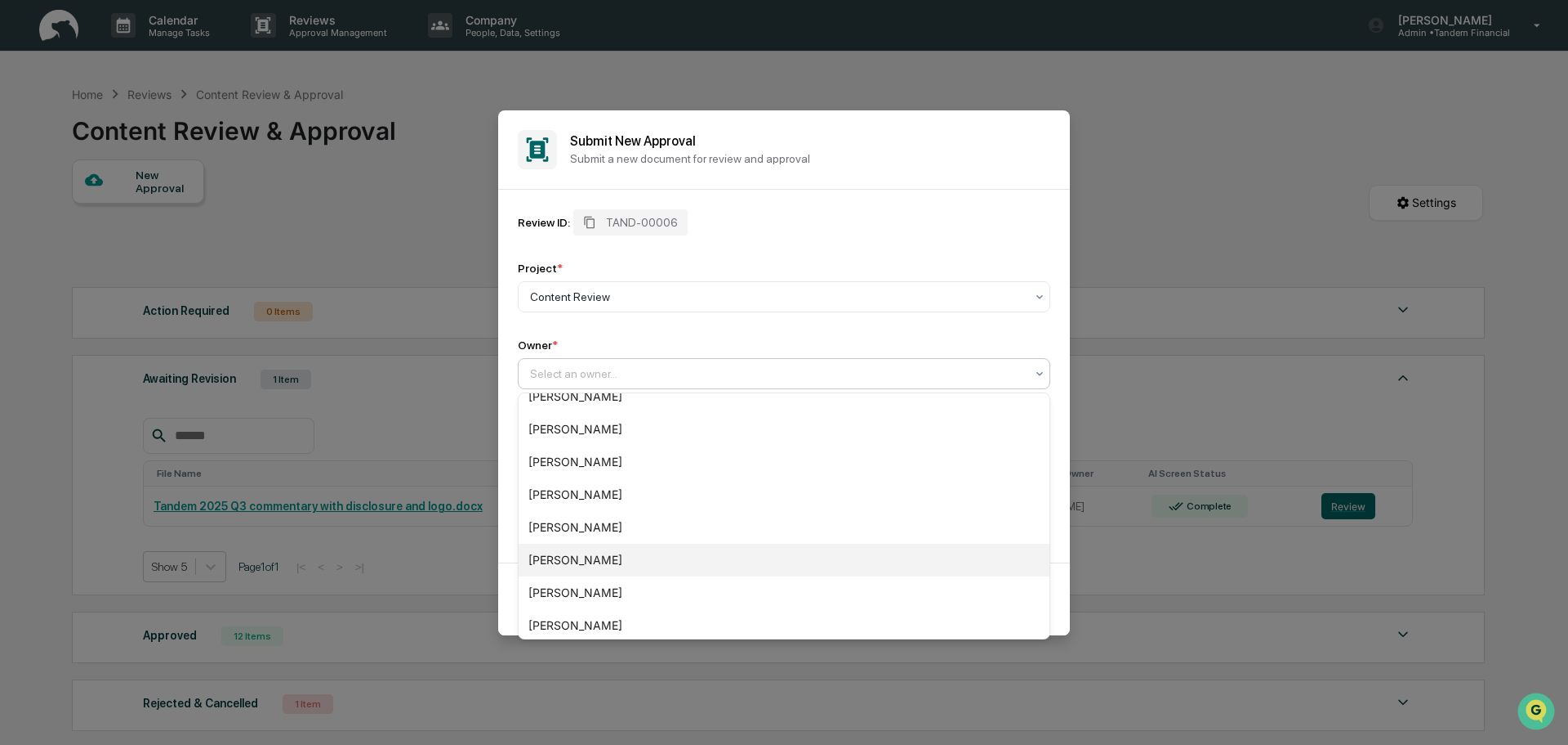
click at [558, 558] on div "Michael Franklin" at bounding box center [784, 560] width 531 height 33
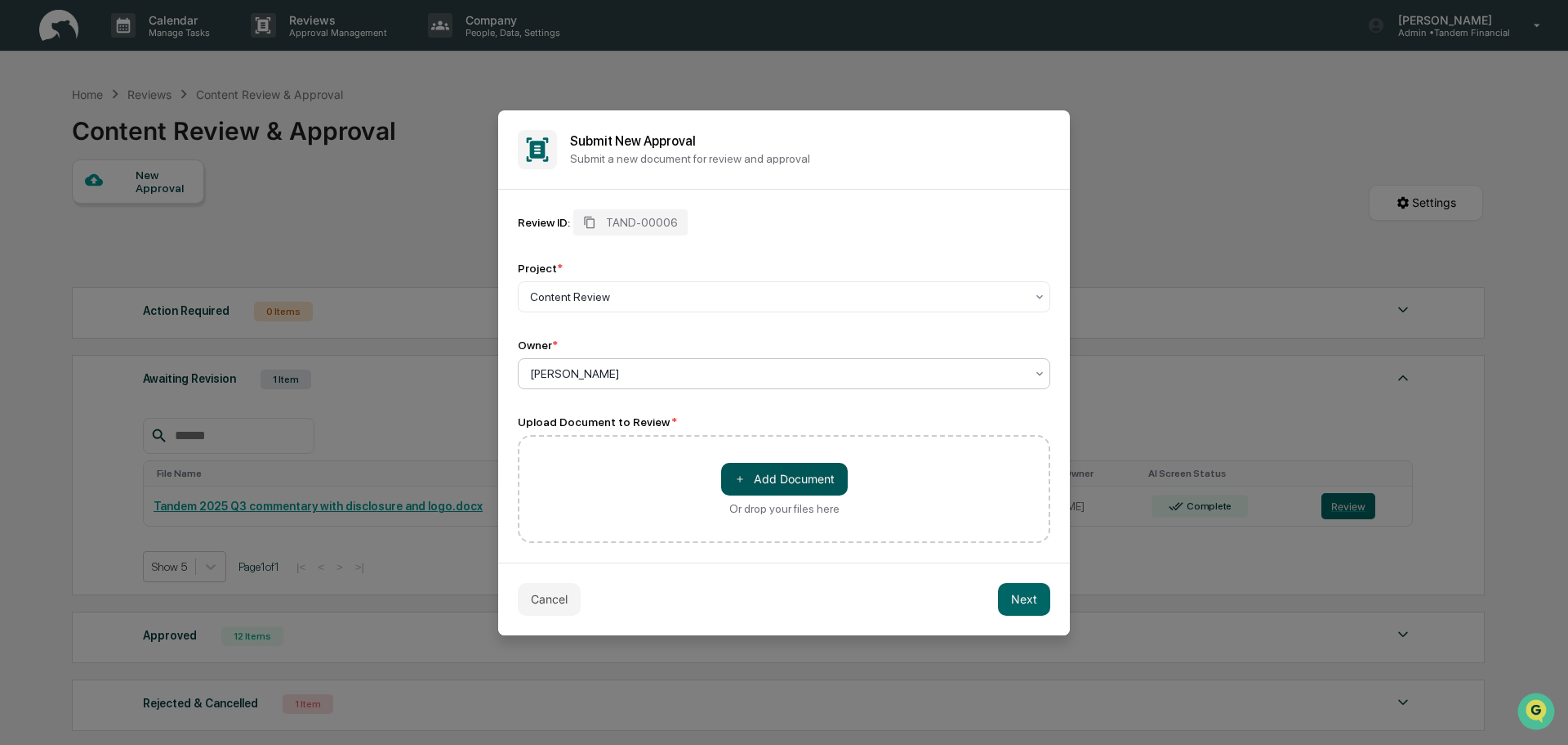
click at [765, 475] on button "＋ Add Document" at bounding box center [785, 479] width 127 height 33
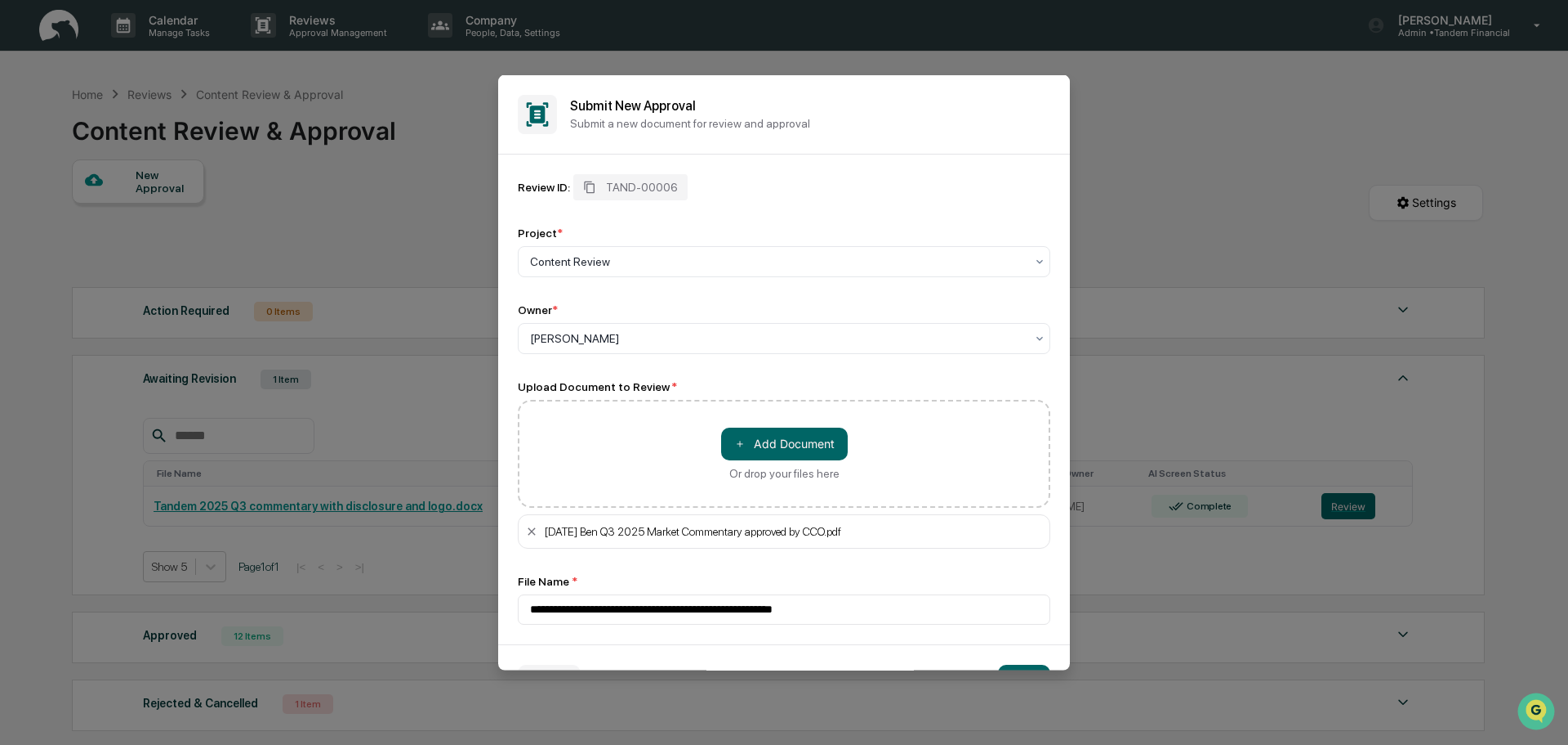
scroll to position [47, 0]
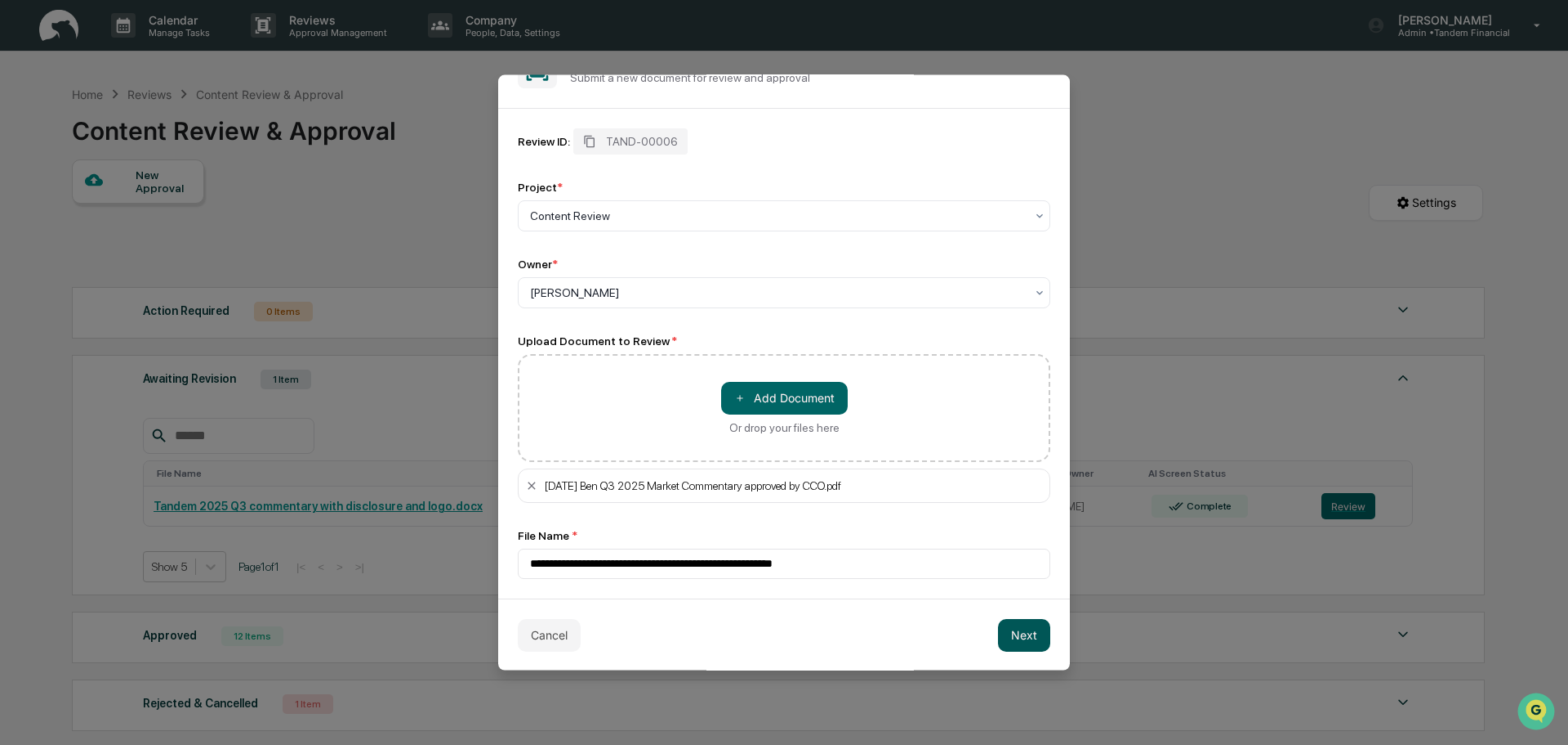
click at [1029, 634] on button "Next" at bounding box center [1024, 634] width 52 height 33
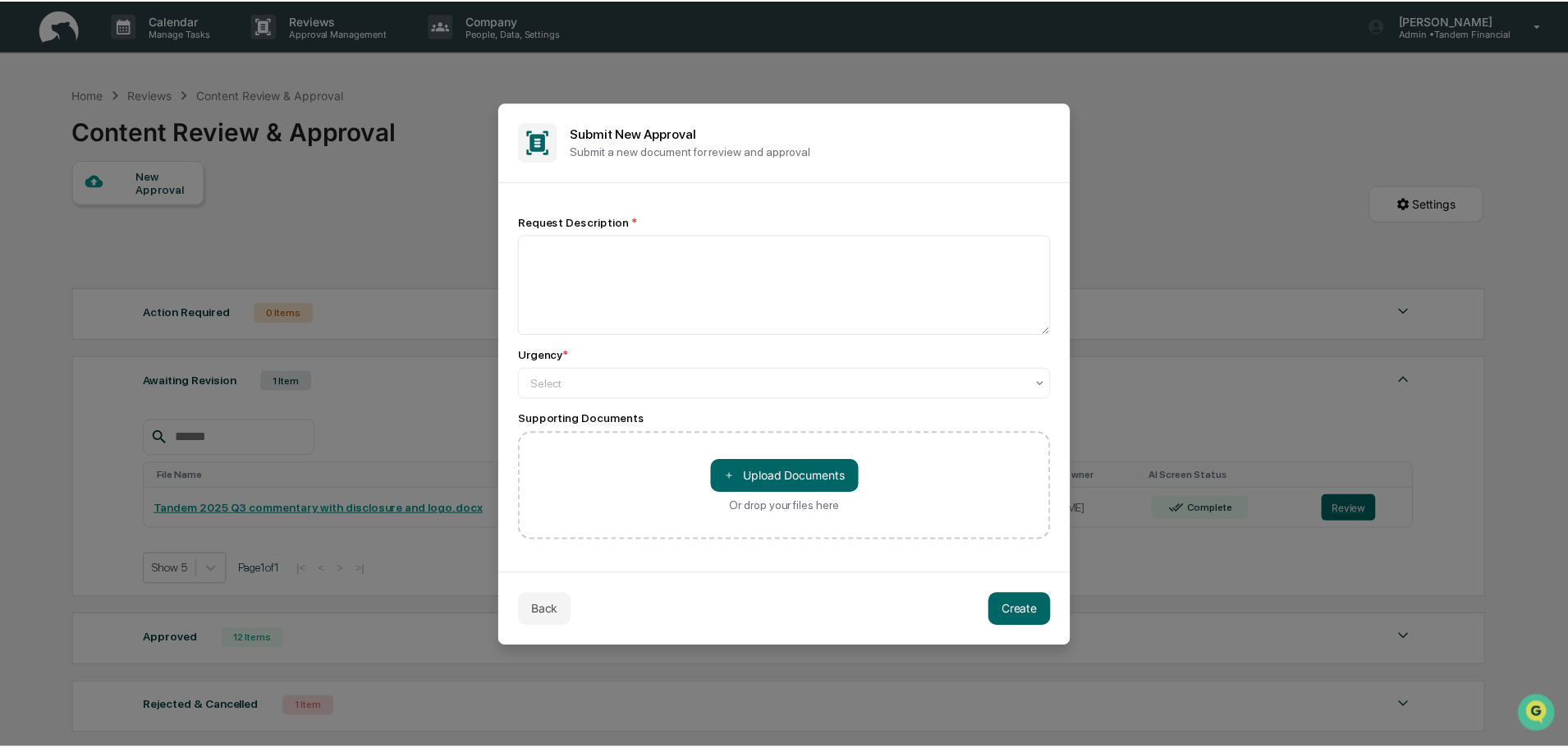
scroll to position [0, 0]
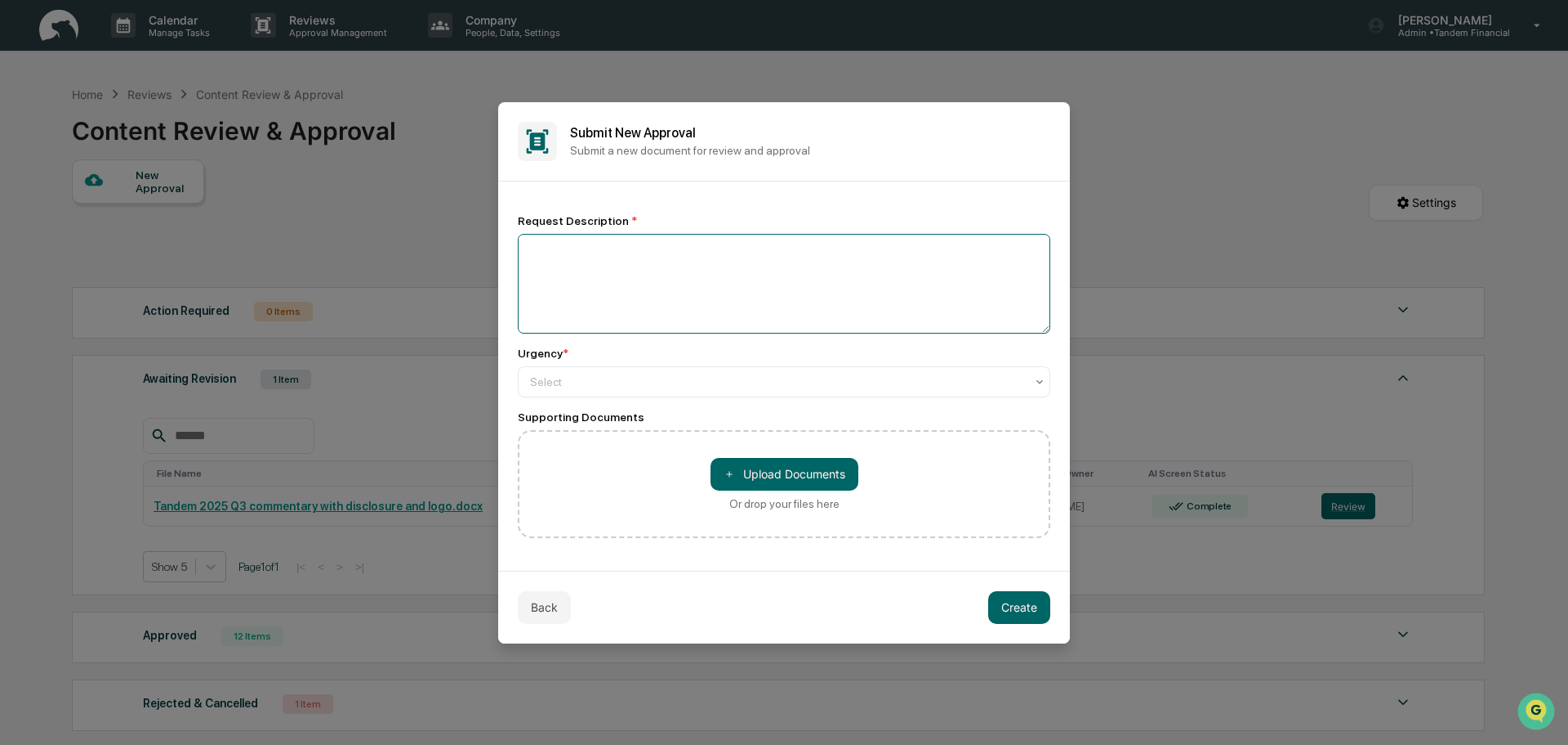
click at [541, 257] on textarea at bounding box center [784, 284] width 533 height 100
click at [530, 252] on textarea "**********" at bounding box center [784, 284] width 533 height 100
click at [705, 249] on textarea "**********" at bounding box center [784, 284] width 533 height 100
type textarea "**********"
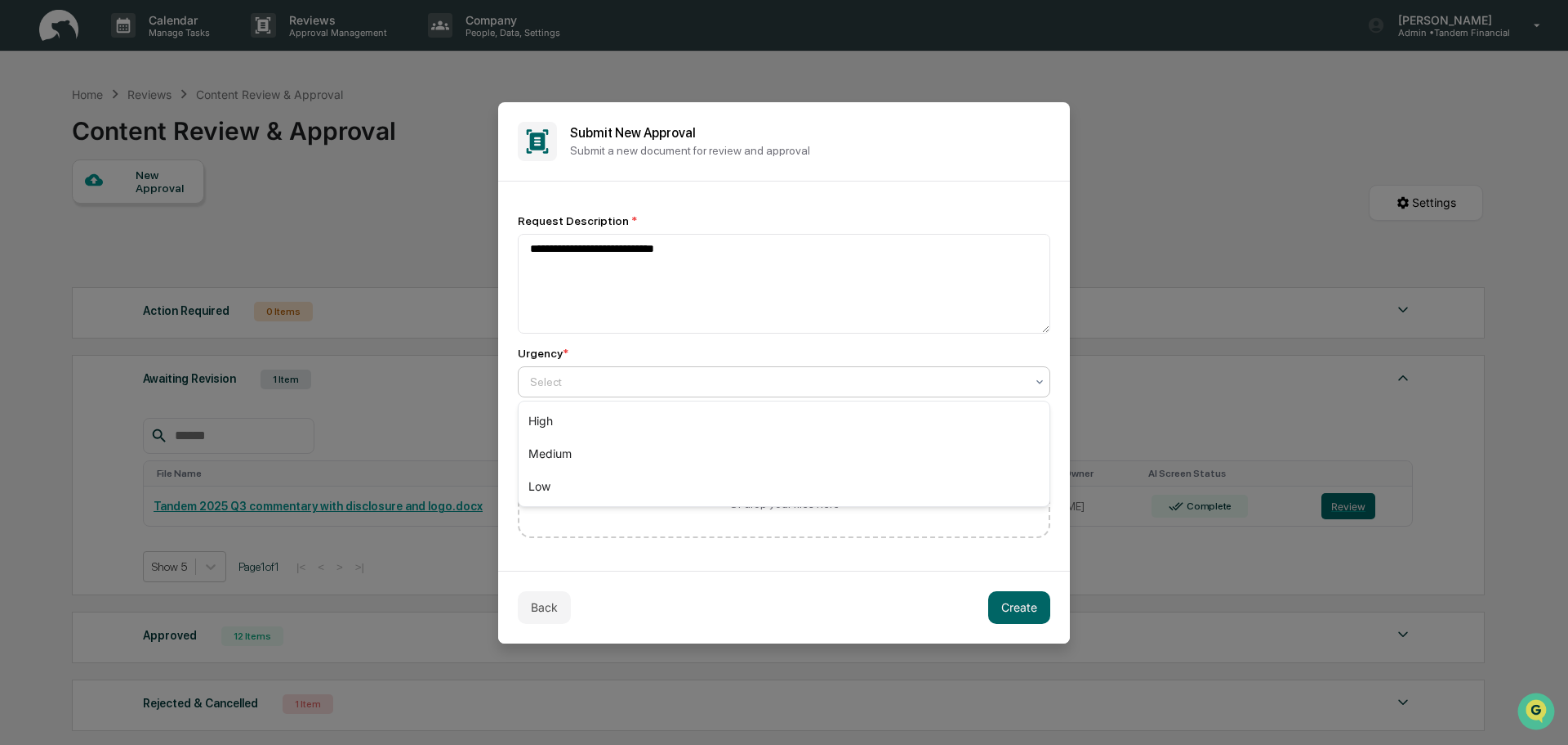
click at [618, 372] on div "Select" at bounding box center [778, 382] width 512 height 23
click at [568, 457] on div "Medium" at bounding box center [784, 454] width 531 height 33
click at [1008, 603] on button "Create" at bounding box center [1020, 607] width 62 height 33
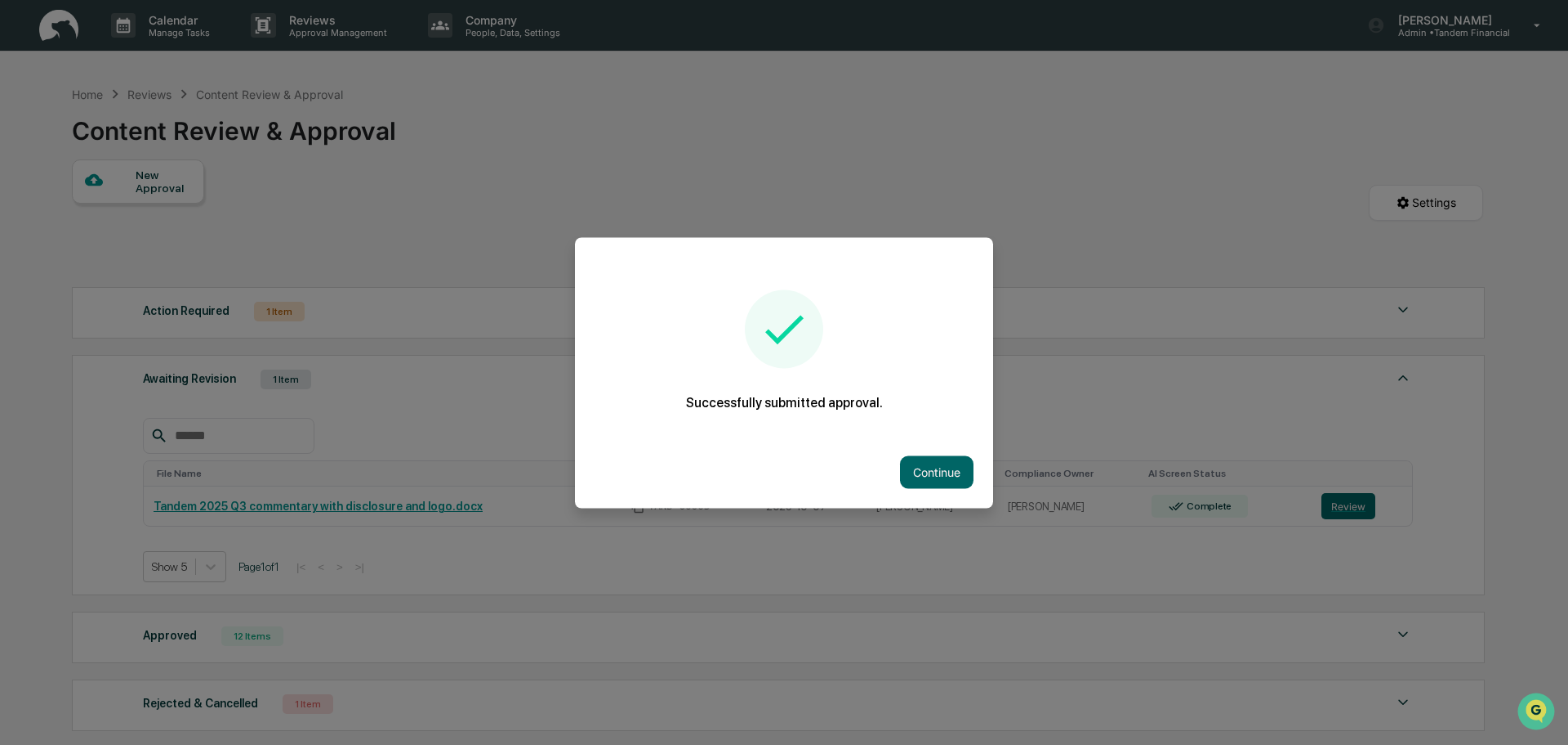
drag, startPoint x: 928, startPoint y: 464, endPoint x: 920, endPoint y: 461, distance: 8.5
click at [928, 461] on button "Continue" at bounding box center [937, 472] width 73 height 33
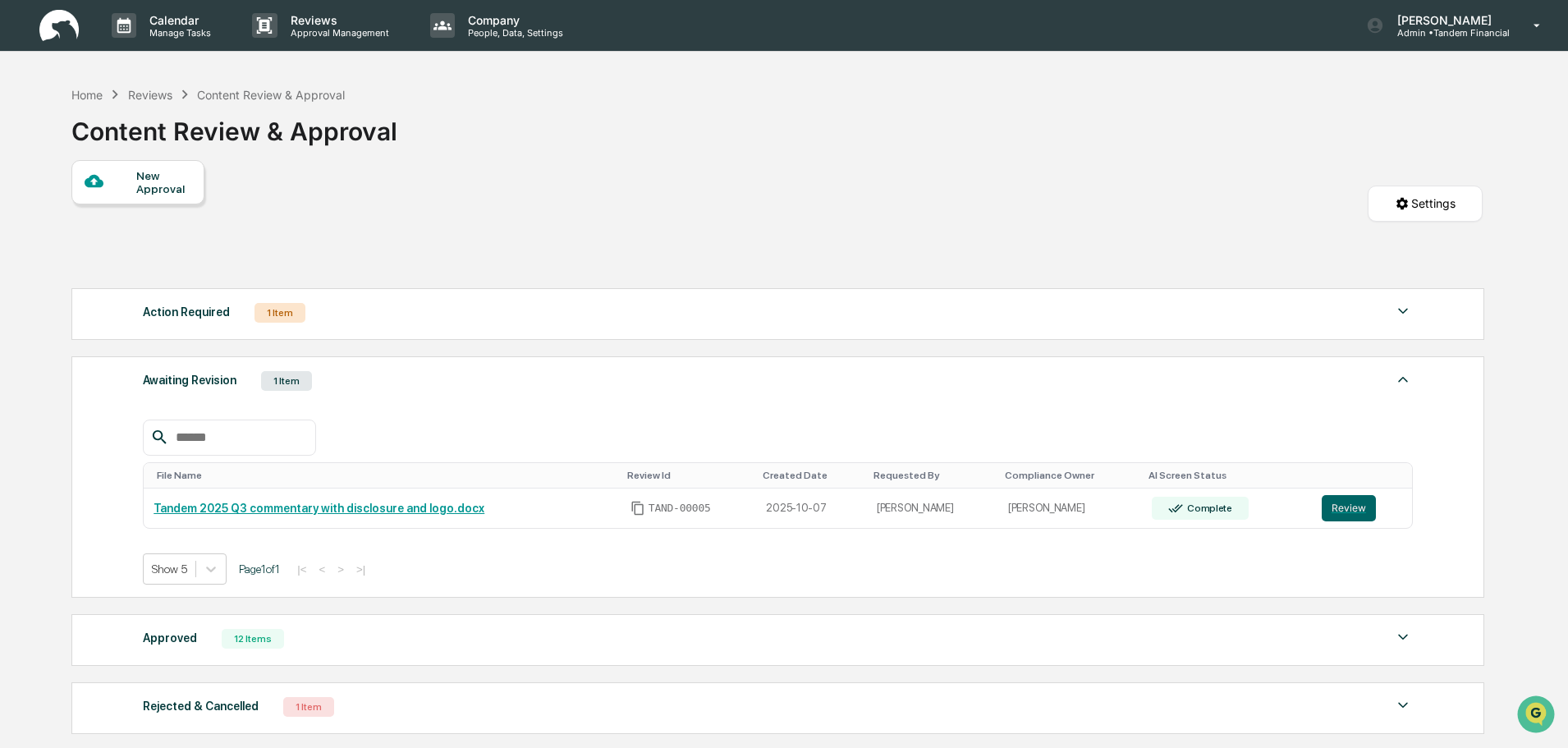
click at [192, 379] on div "Awaiting Revision" at bounding box center [190, 380] width 94 height 21
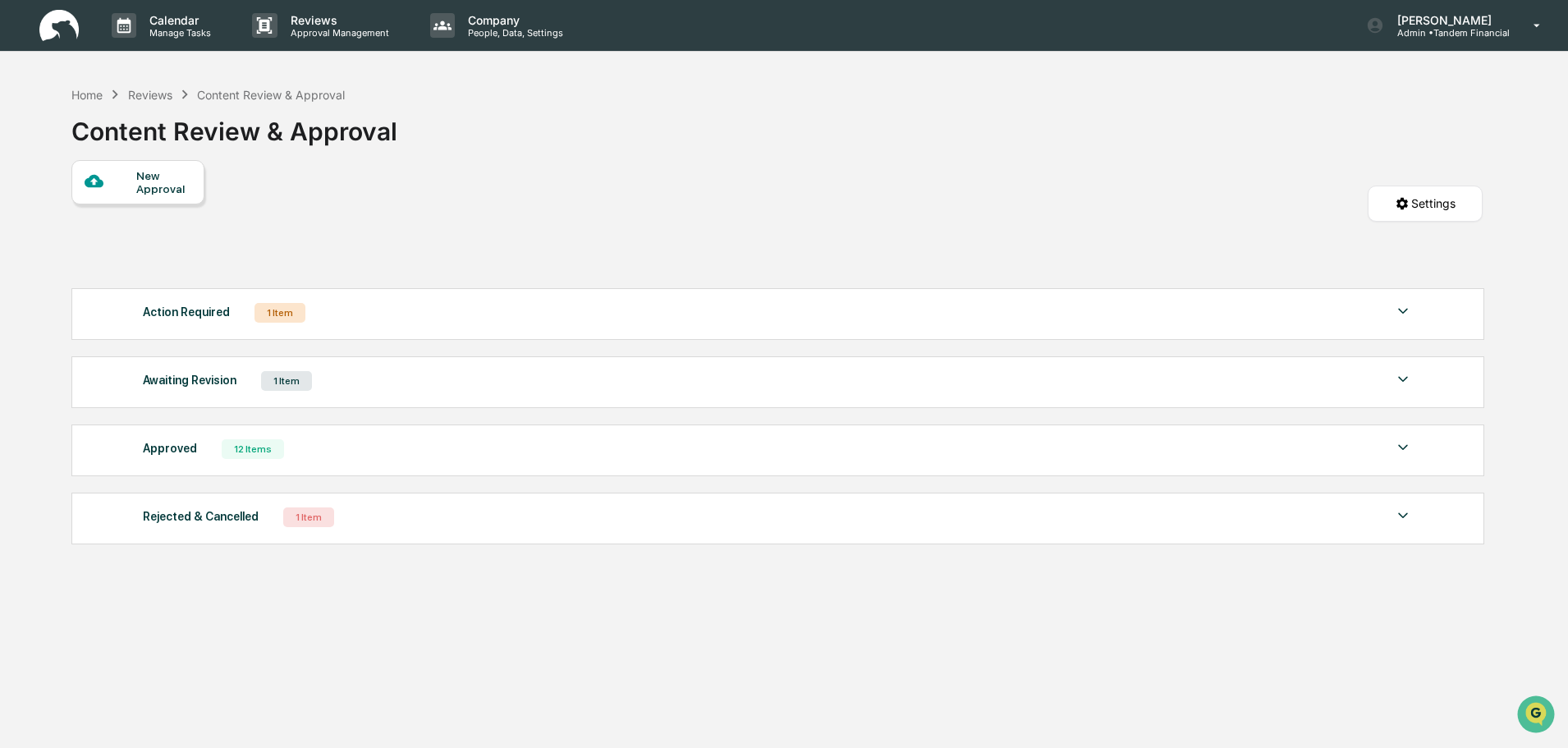
click at [192, 379] on div "Awaiting Revision" at bounding box center [190, 380] width 94 height 21
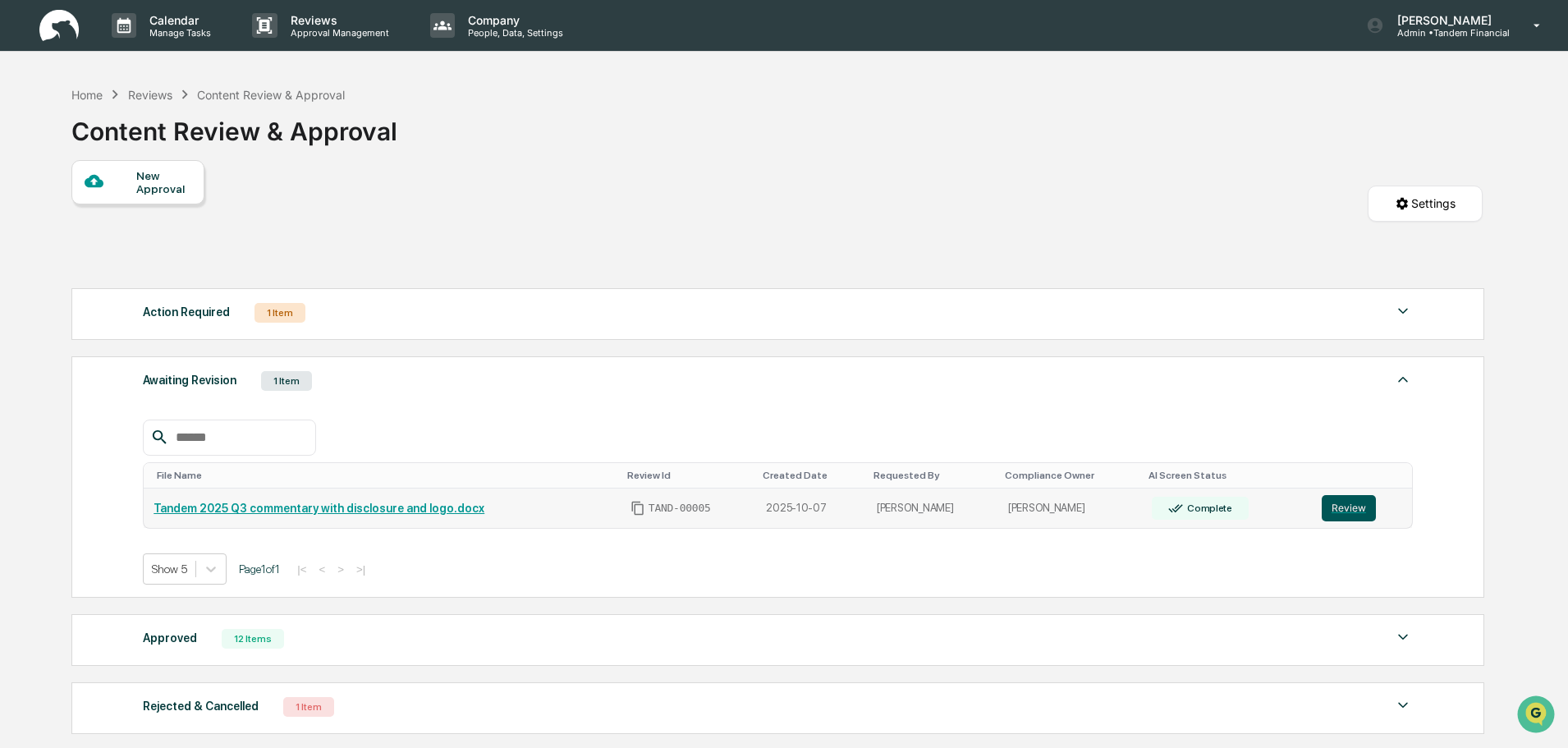
click at [1351, 496] on button "Review" at bounding box center [1348, 508] width 54 height 27
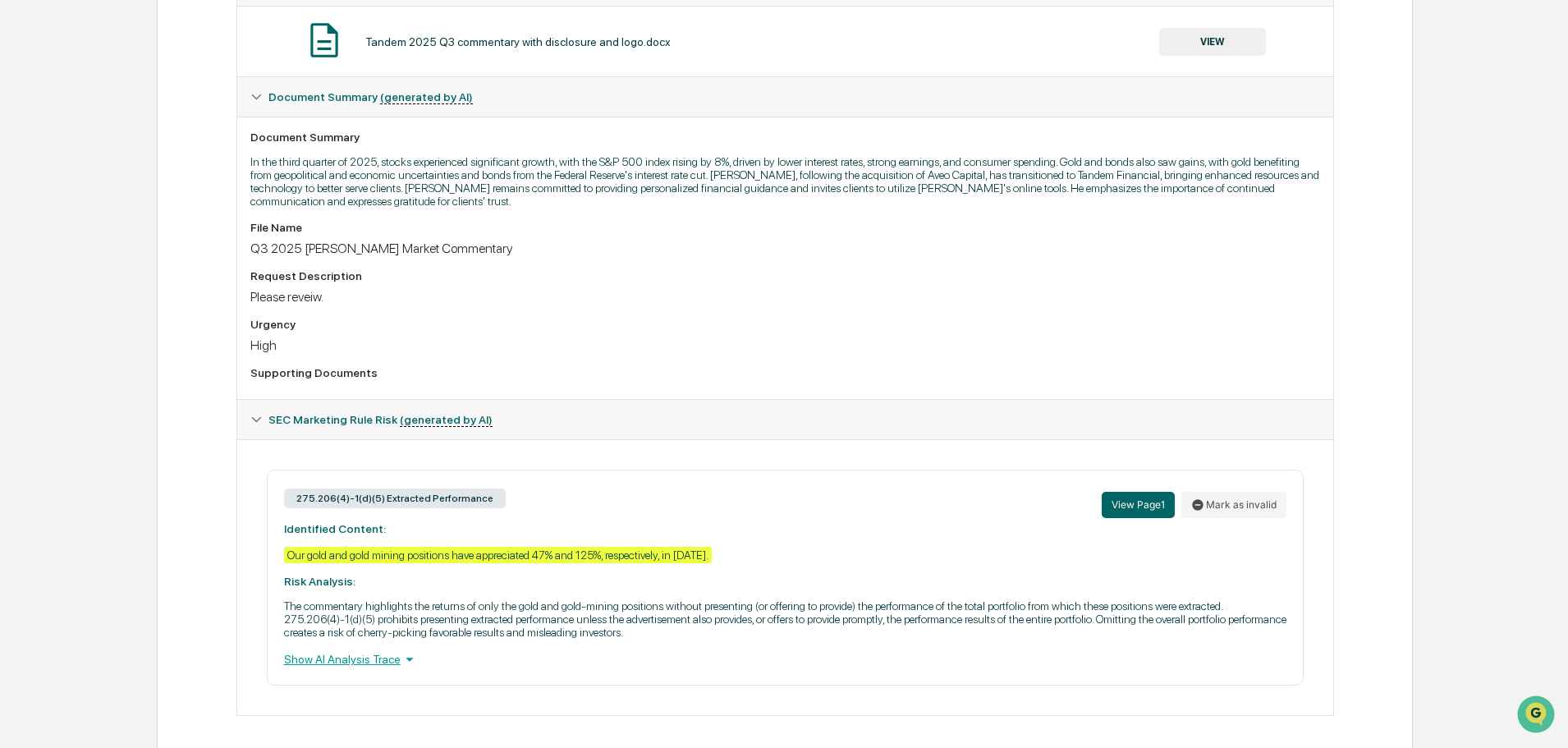
scroll to position [368, 0]
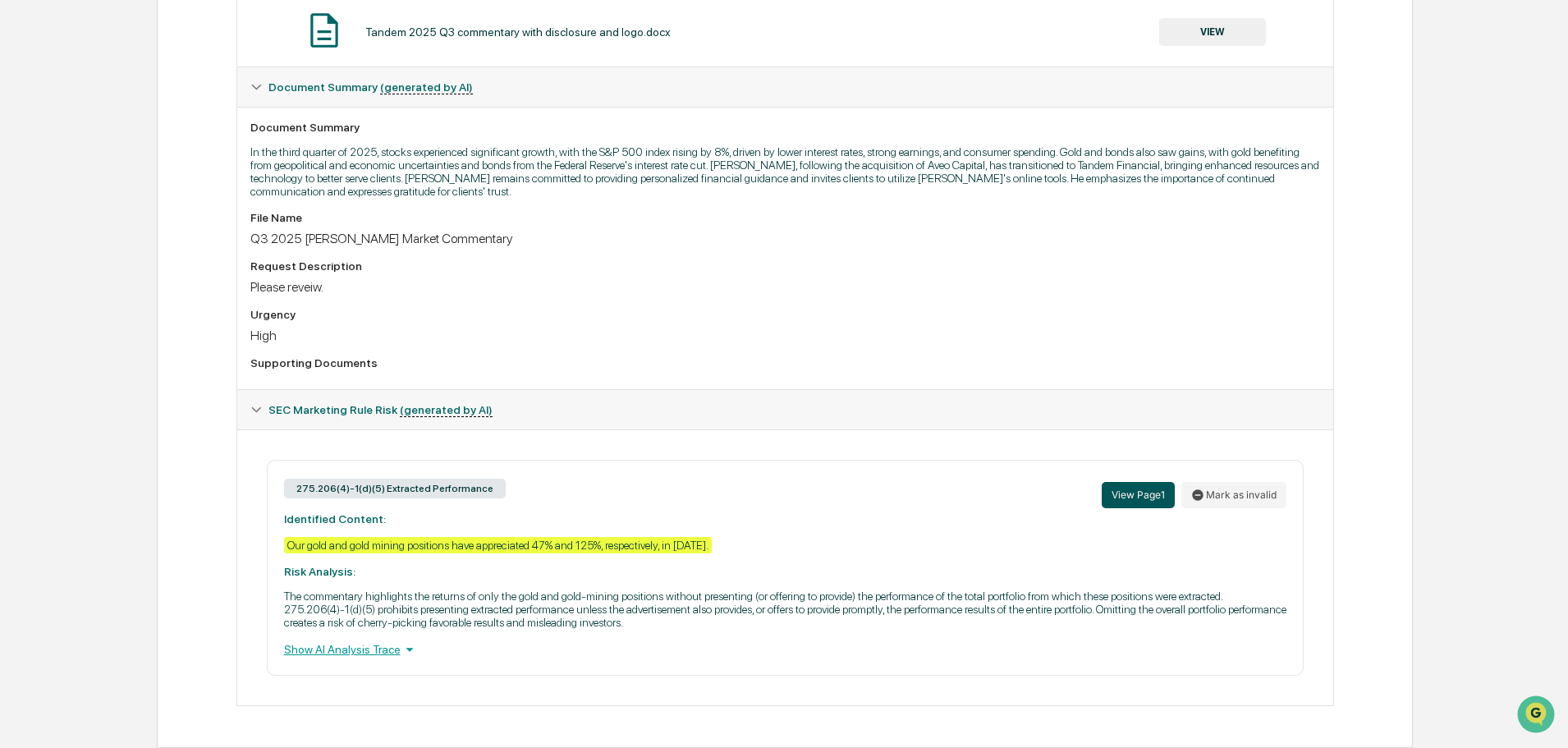
click at [1139, 492] on button "View Page 1" at bounding box center [1138, 495] width 73 height 27
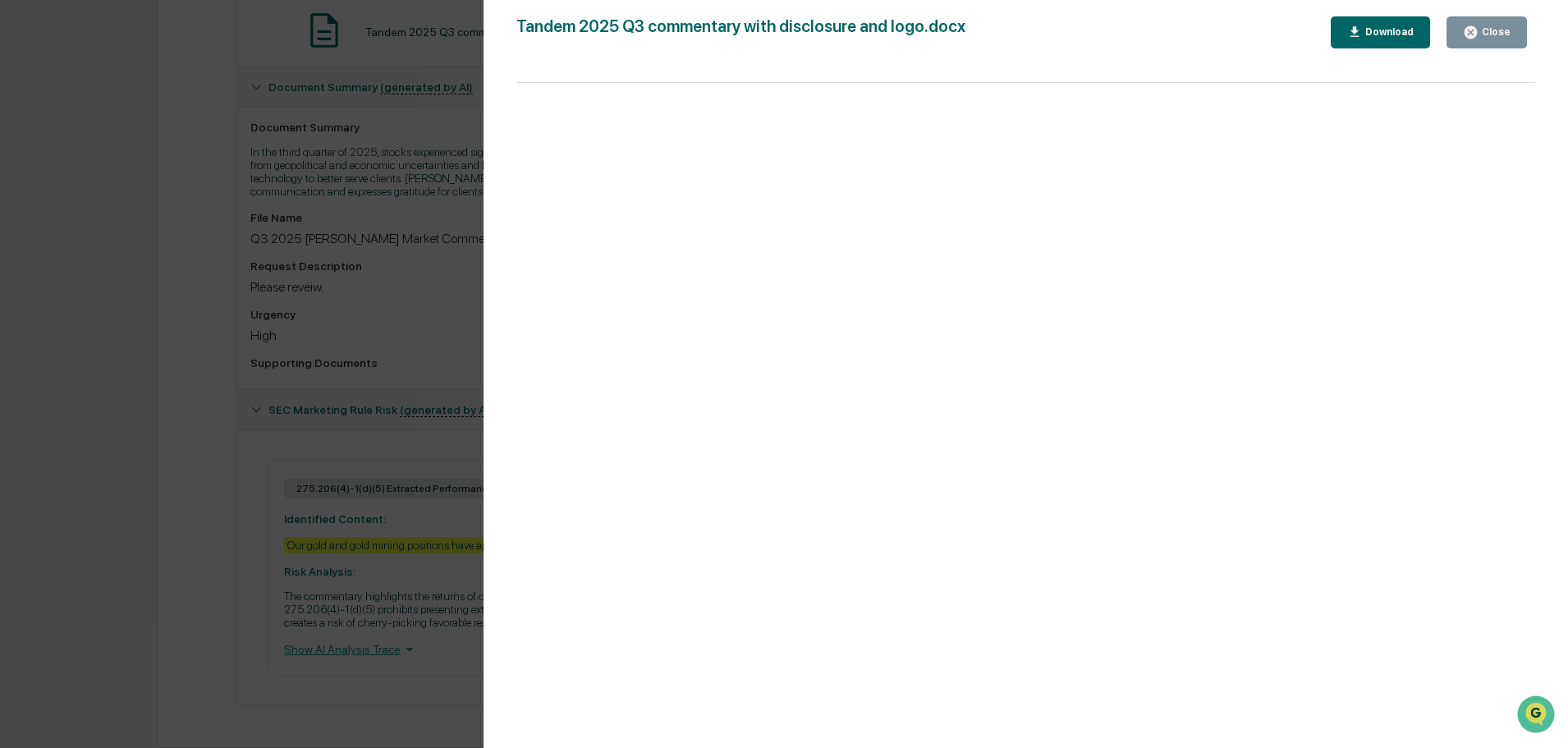
click at [1474, 29] on icon "button" at bounding box center [1469, 32] width 12 height 12
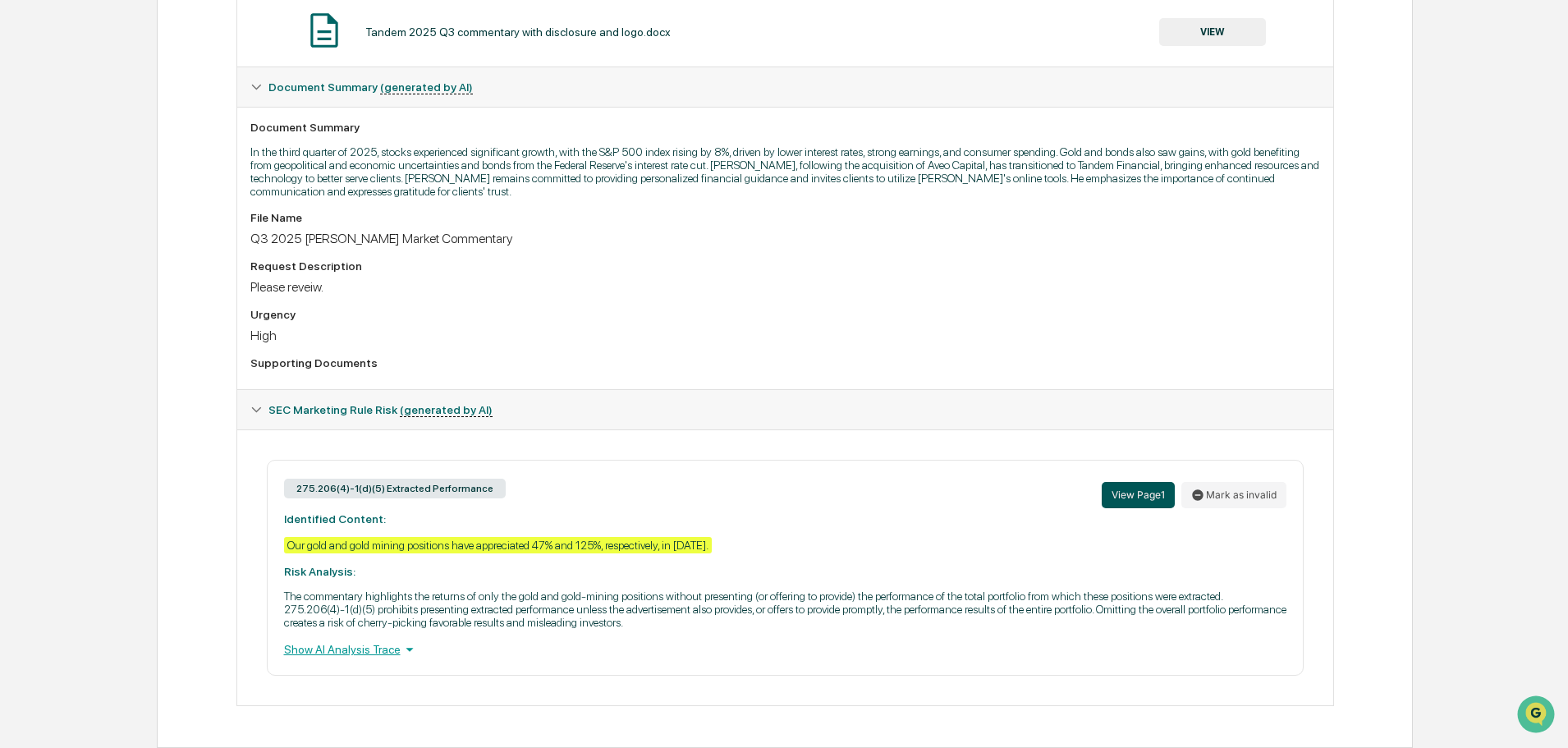
click at [1131, 487] on button "View Page 1" at bounding box center [1138, 495] width 73 height 27
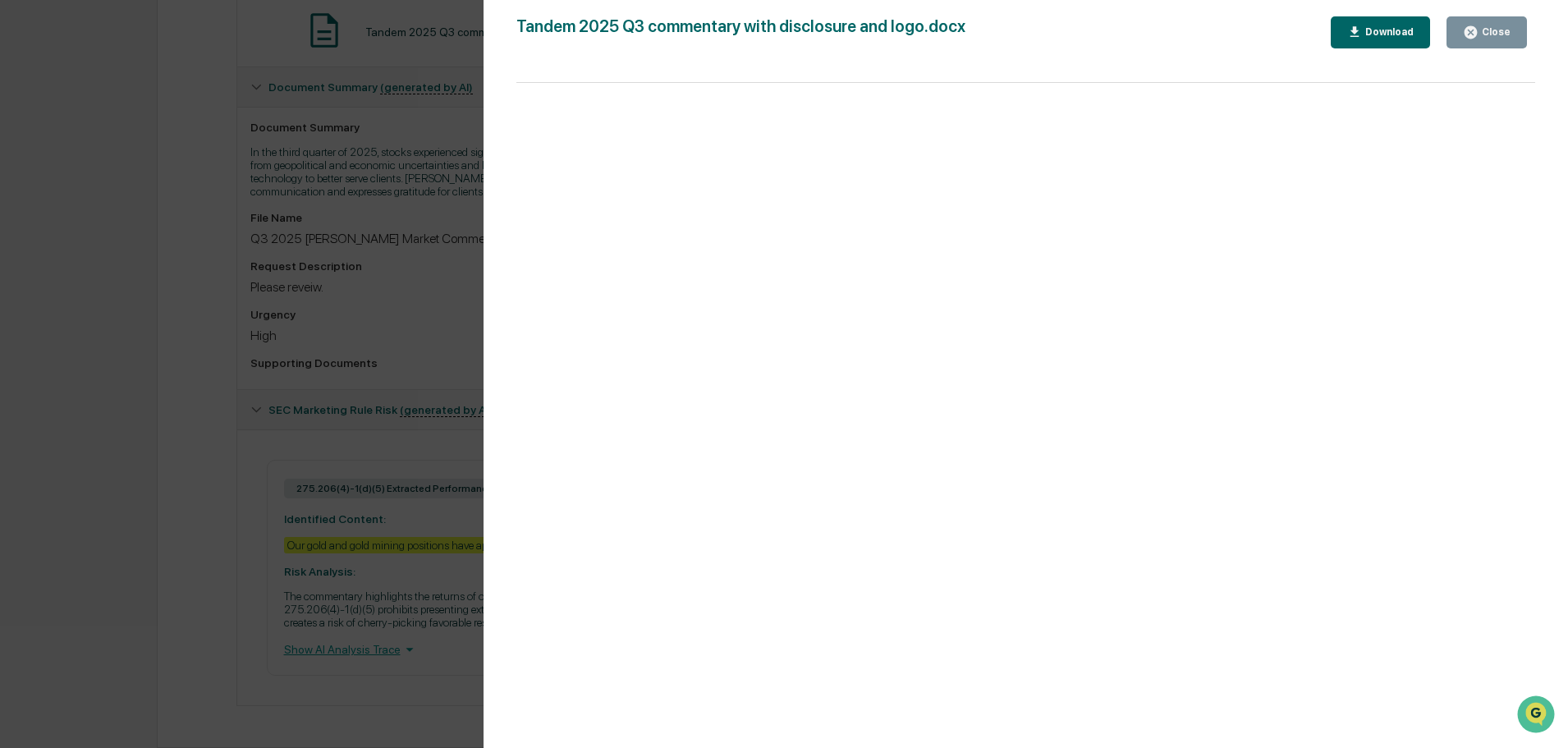
click at [1359, 27] on icon "button" at bounding box center [1354, 32] width 9 height 11
click at [1476, 28] on icon "button" at bounding box center [1469, 32] width 12 height 12
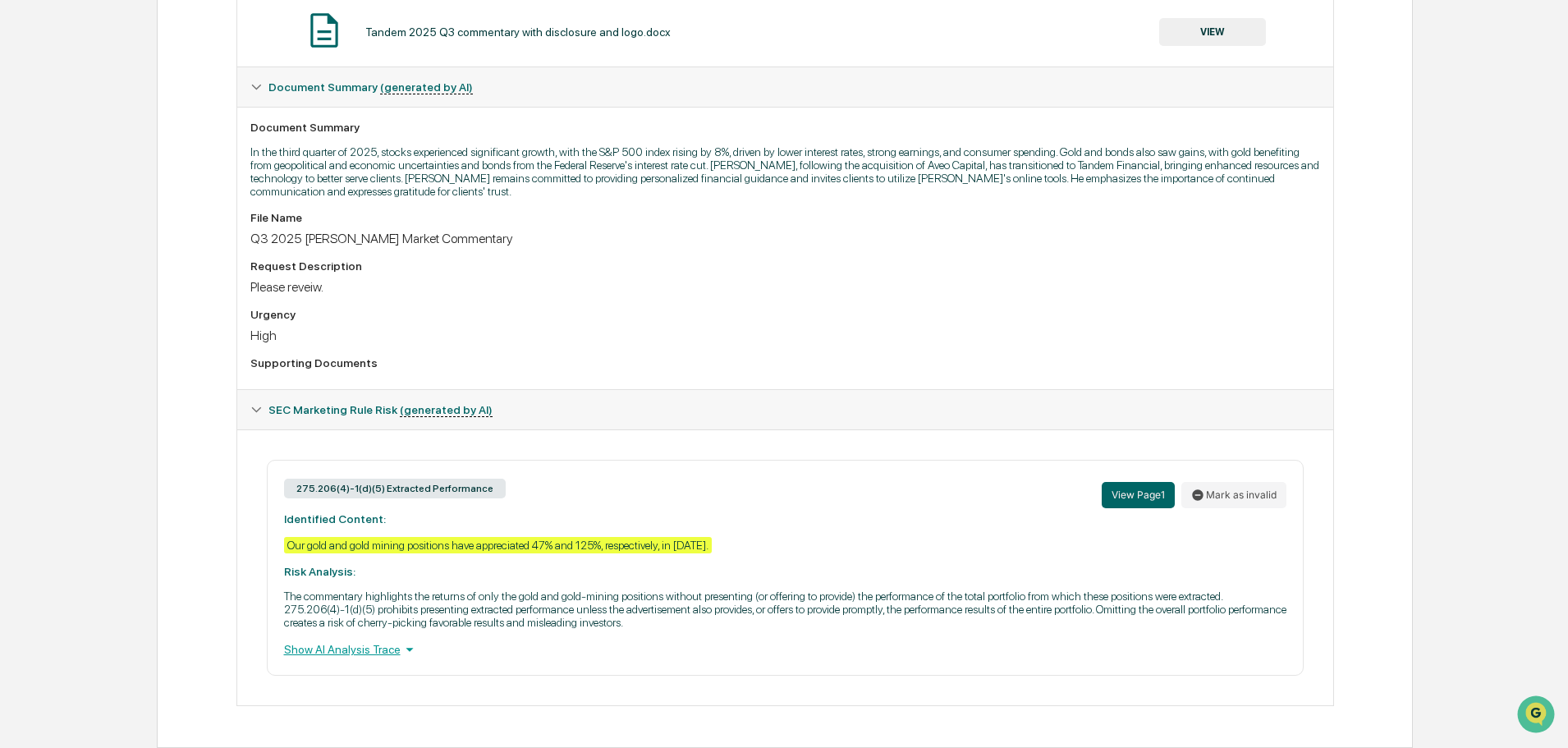
scroll to position [41, 0]
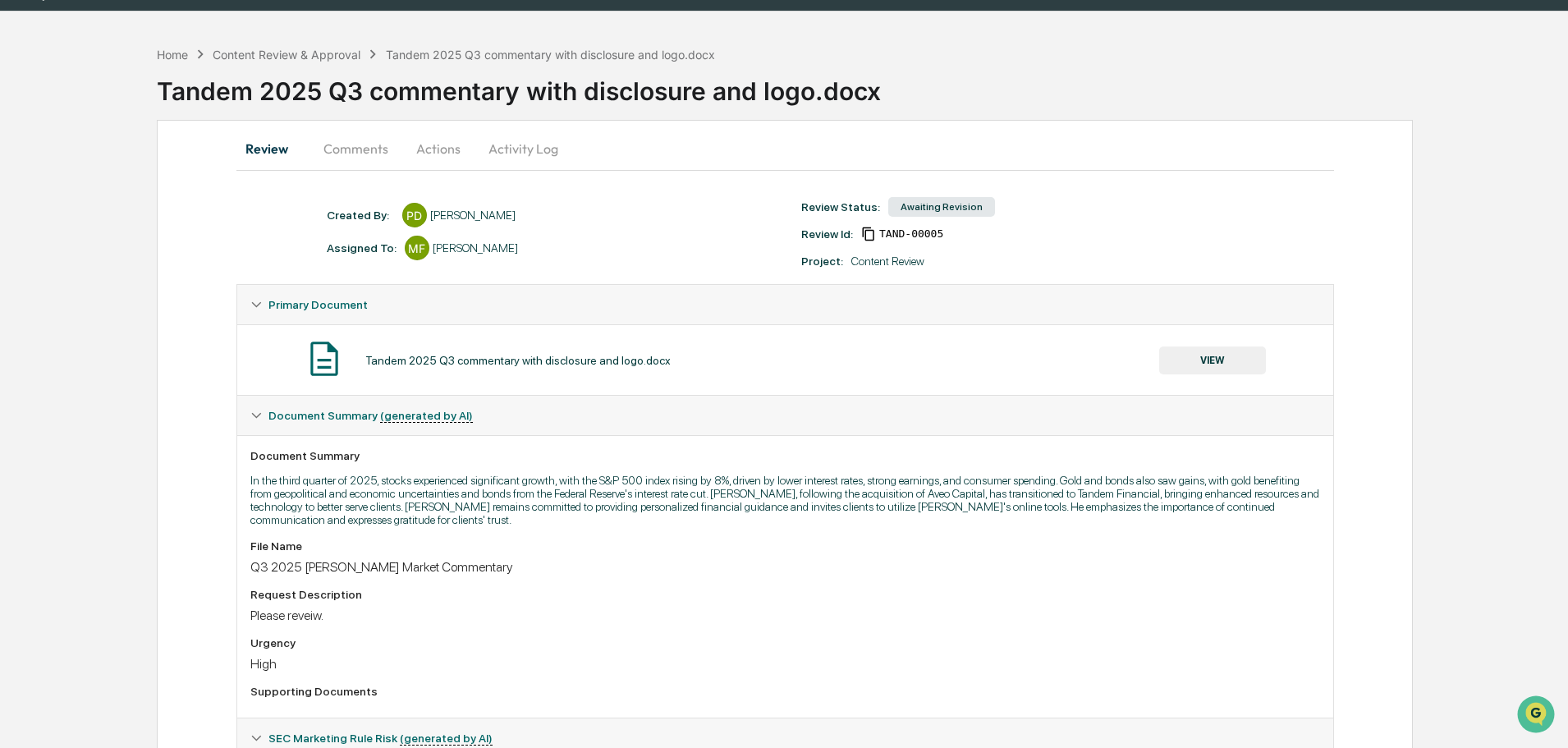
click at [263, 302] on div "Primary Document" at bounding box center [784, 304] width 1095 height 40
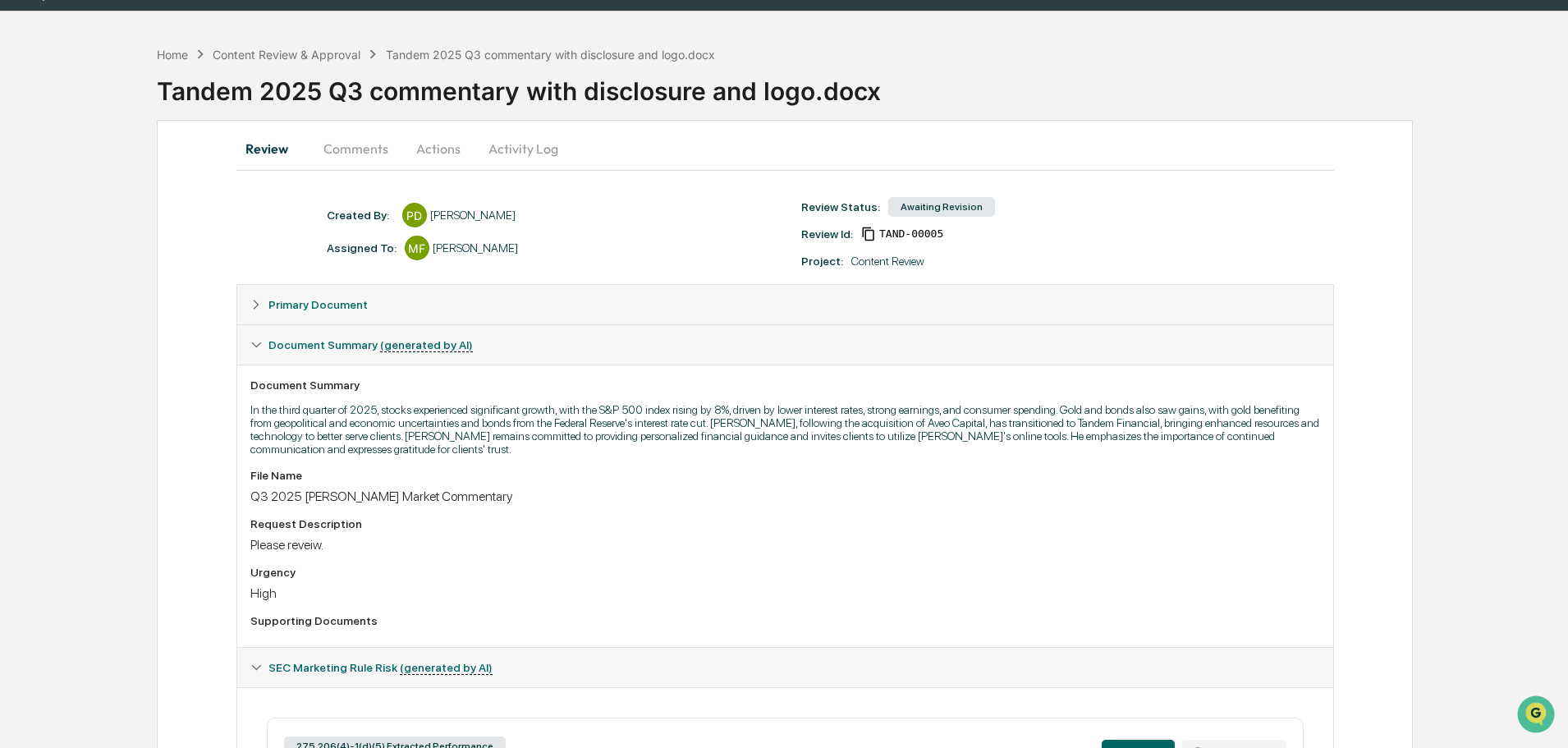
click at [359, 147] on button "Comments" at bounding box center [356, 148] width 91 height 40
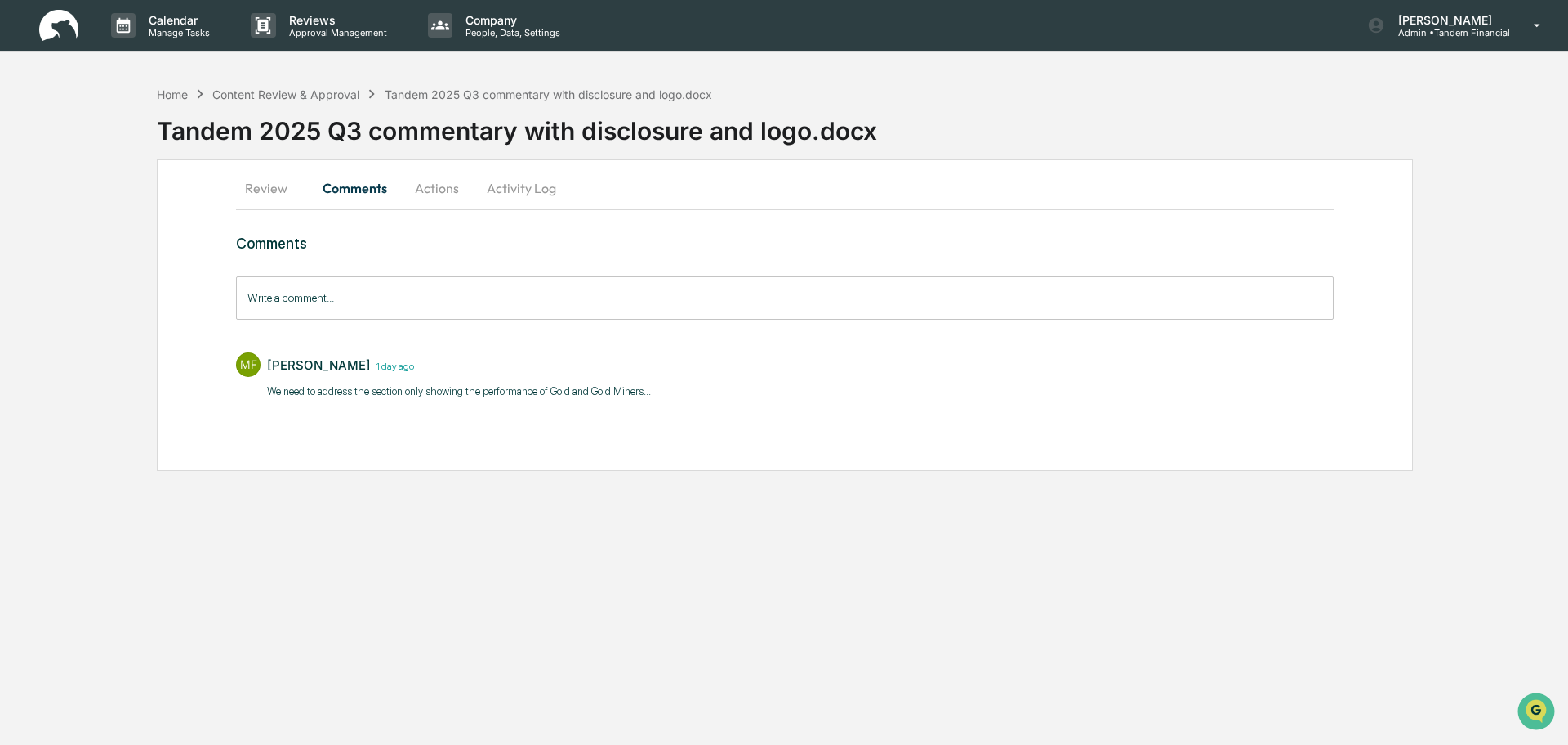
click at [270, 303] on input "Write a comment..." at bounding box center [784, 297] width 1098 height 43
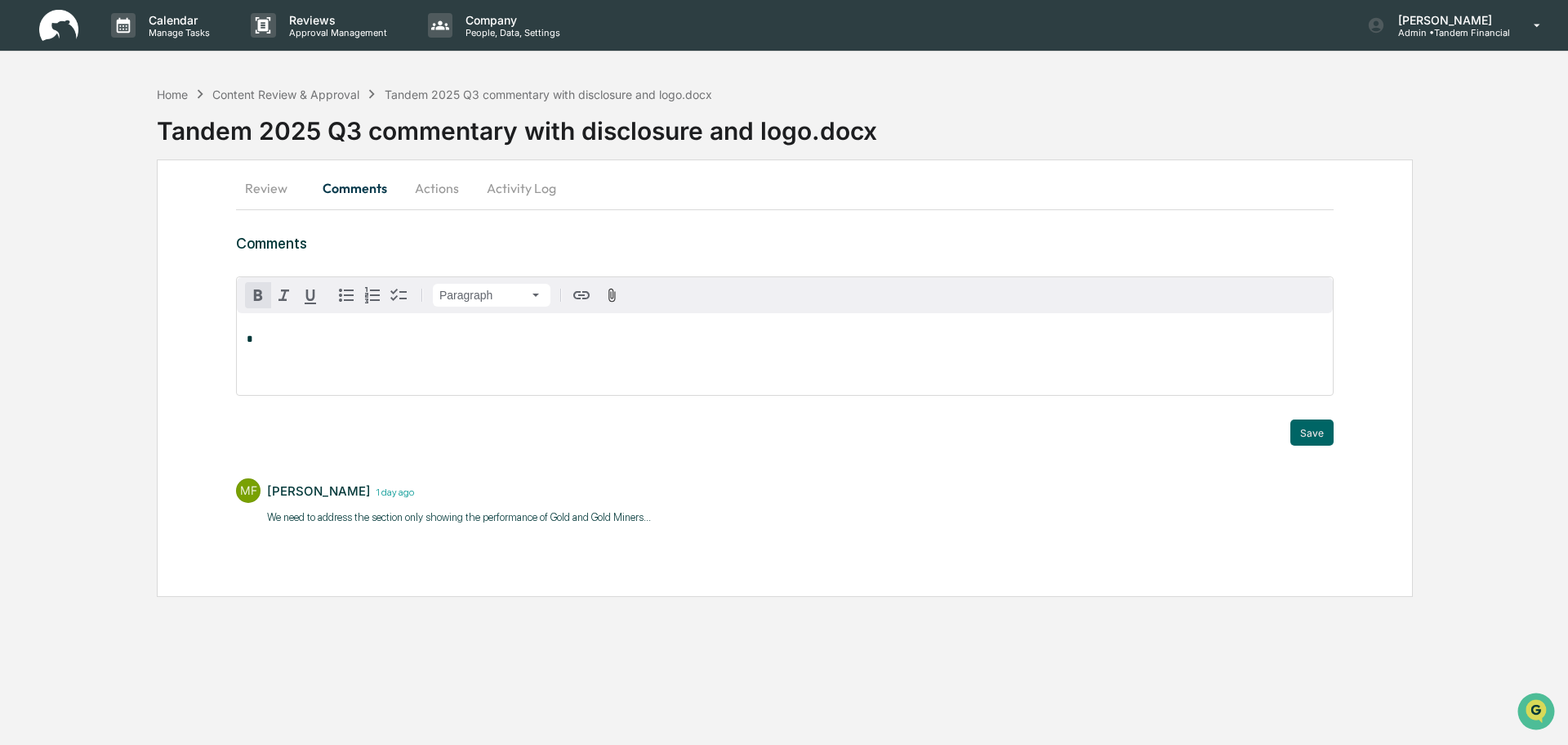
click at [426, 182] on button "Actions" at bounding box center [437, 188] width 73 height 39
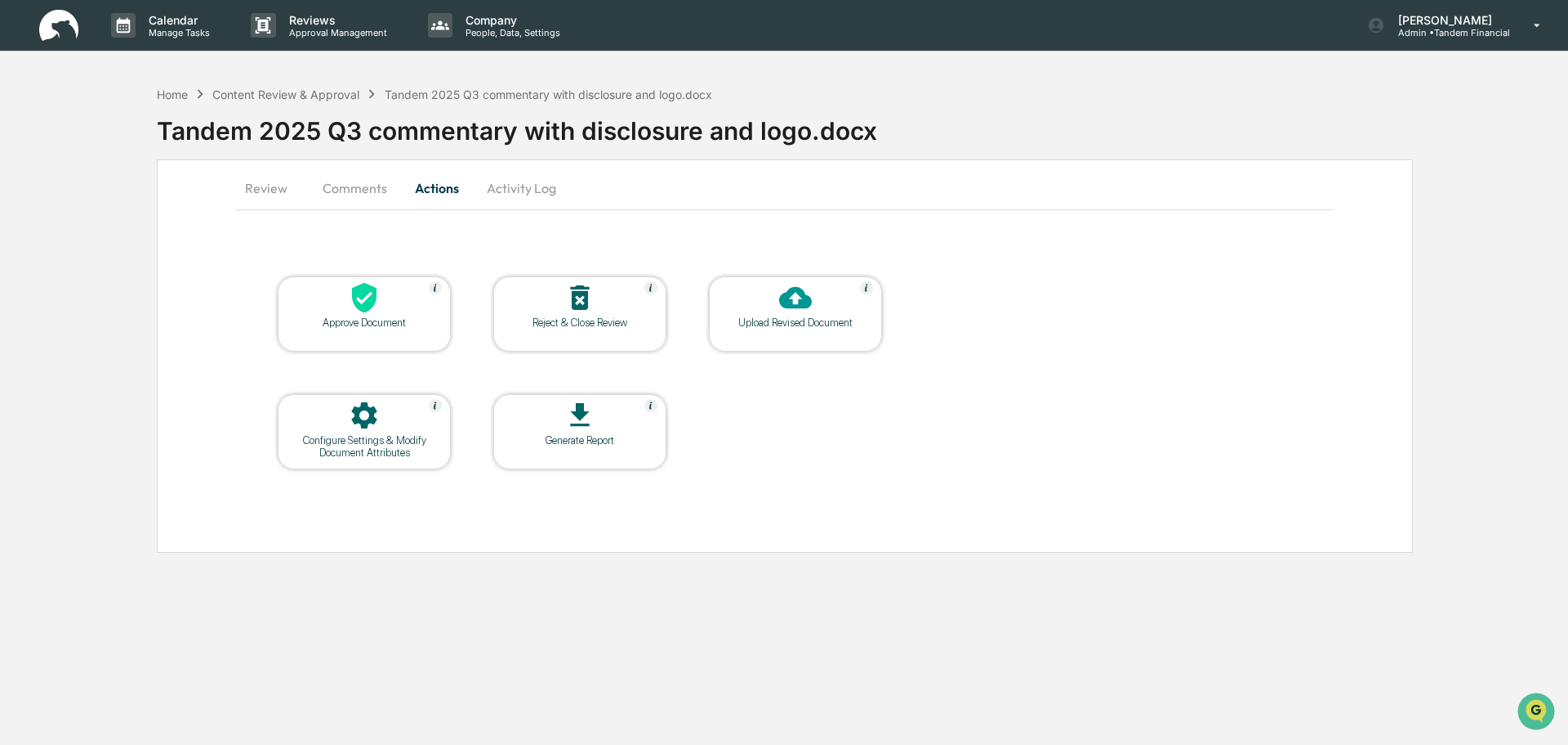
click at [581, 297] on icon at bounding box center [580, 297] width 33 height 33
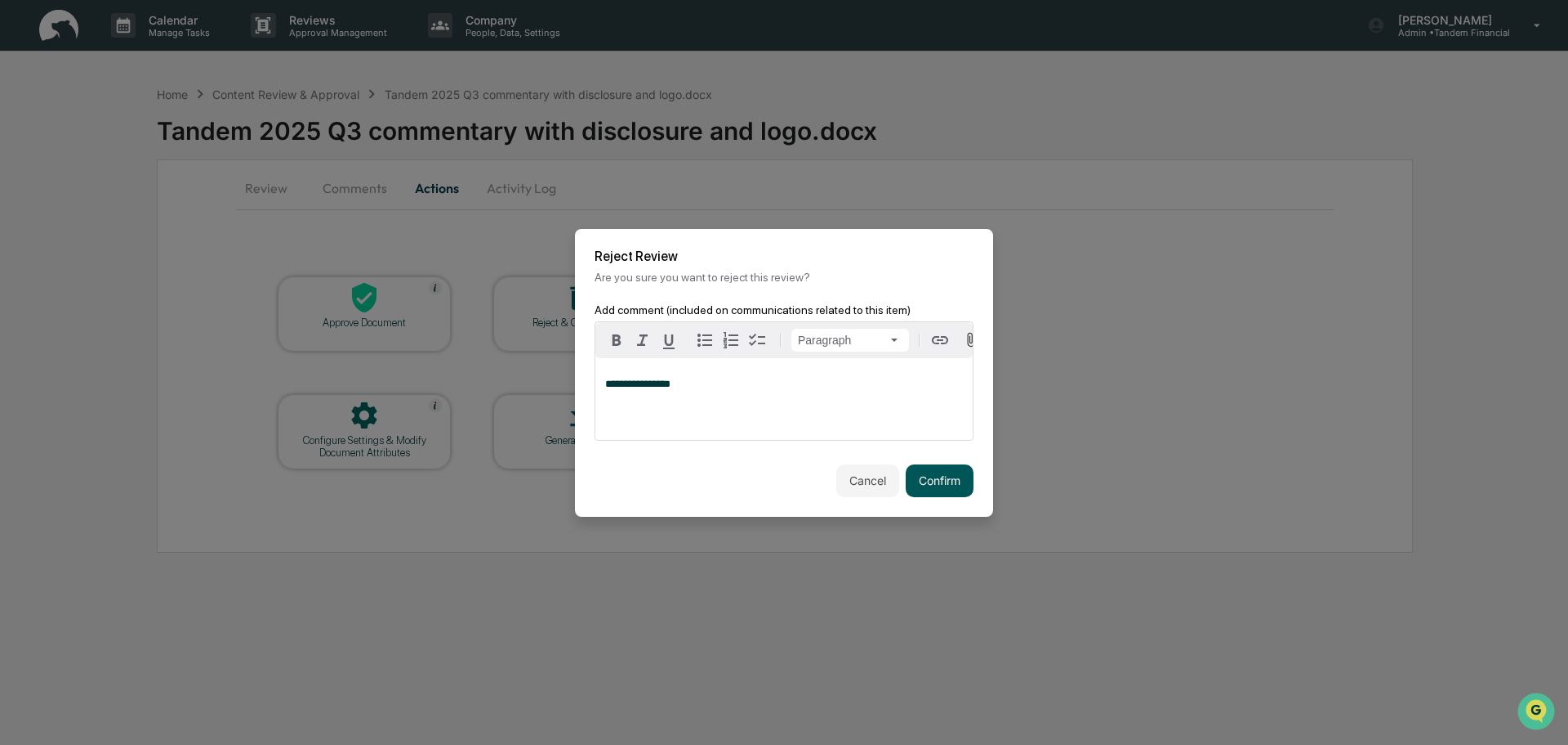
click at [927, 484] on button "Confirm" at bounding box center [940, 481] width 68 height 33
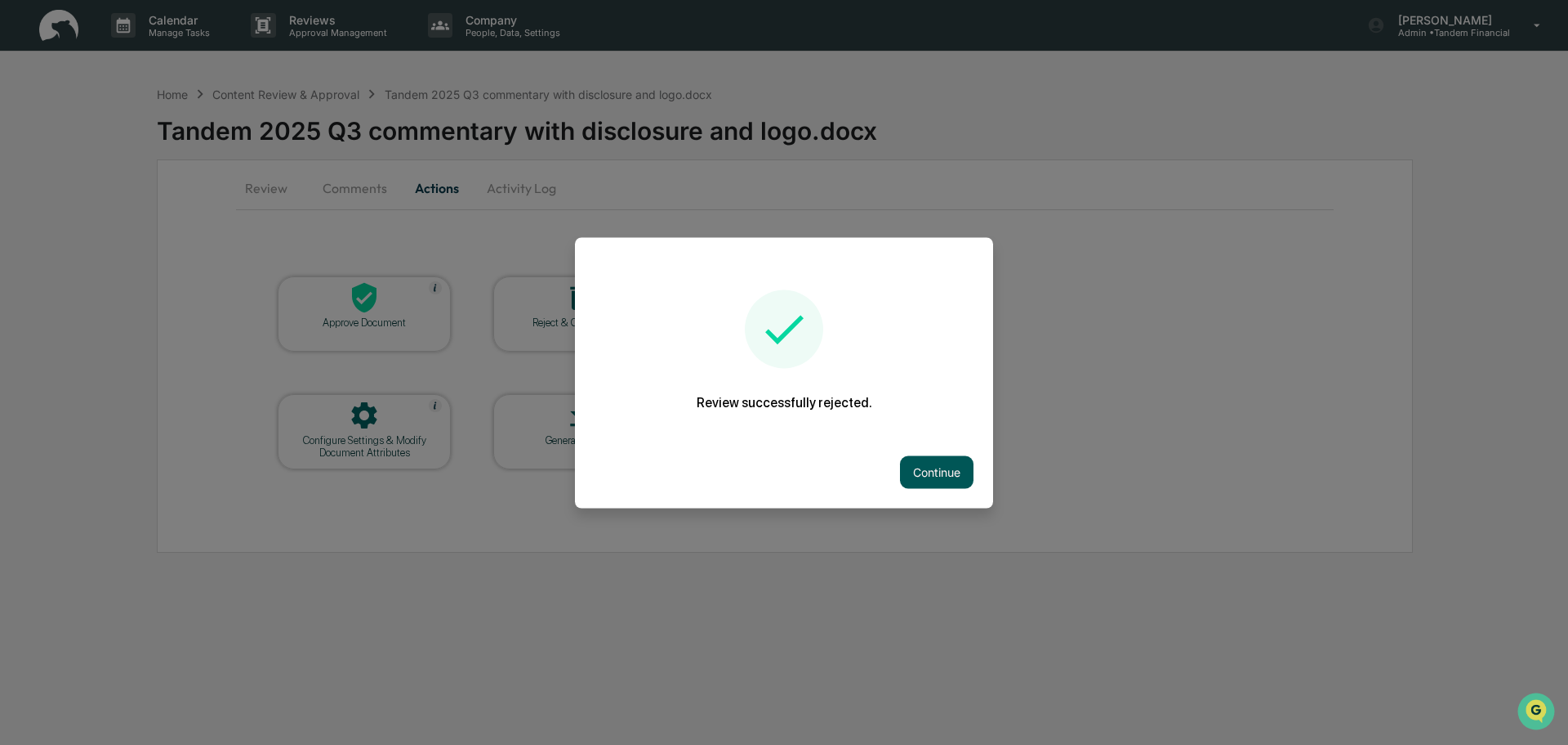
click at [940, 473] on button "Continue" at bounding box center [937, 472] width 73 height 33
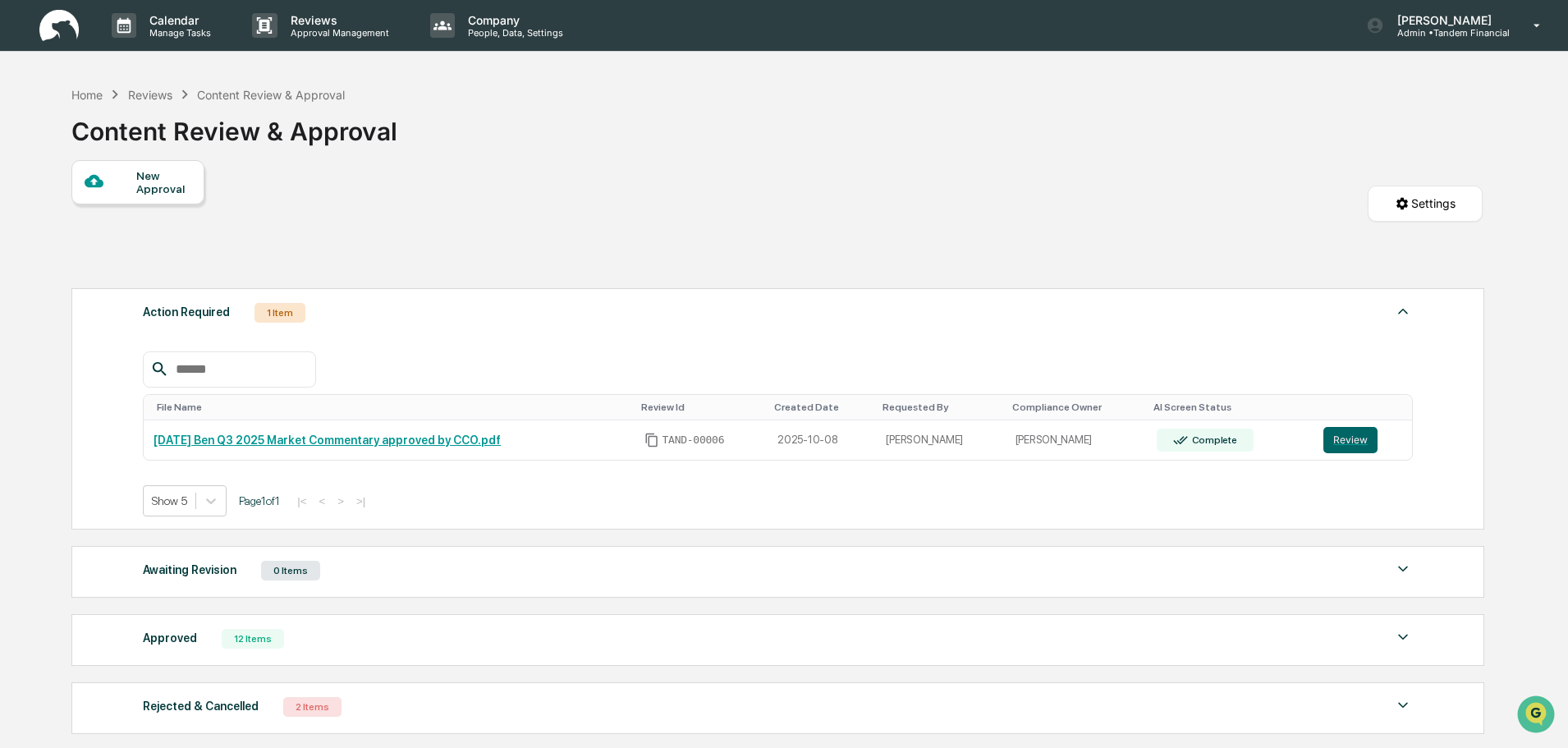
click at [769, 206] on div "New Approval Settings" at bounding box center [777, 220] width 1410 height 120
click at [981, 124] on div "Home Reviews Content Review & Approval Content Review & Approval" at bounding box center [777, 119] width 1410 height 82
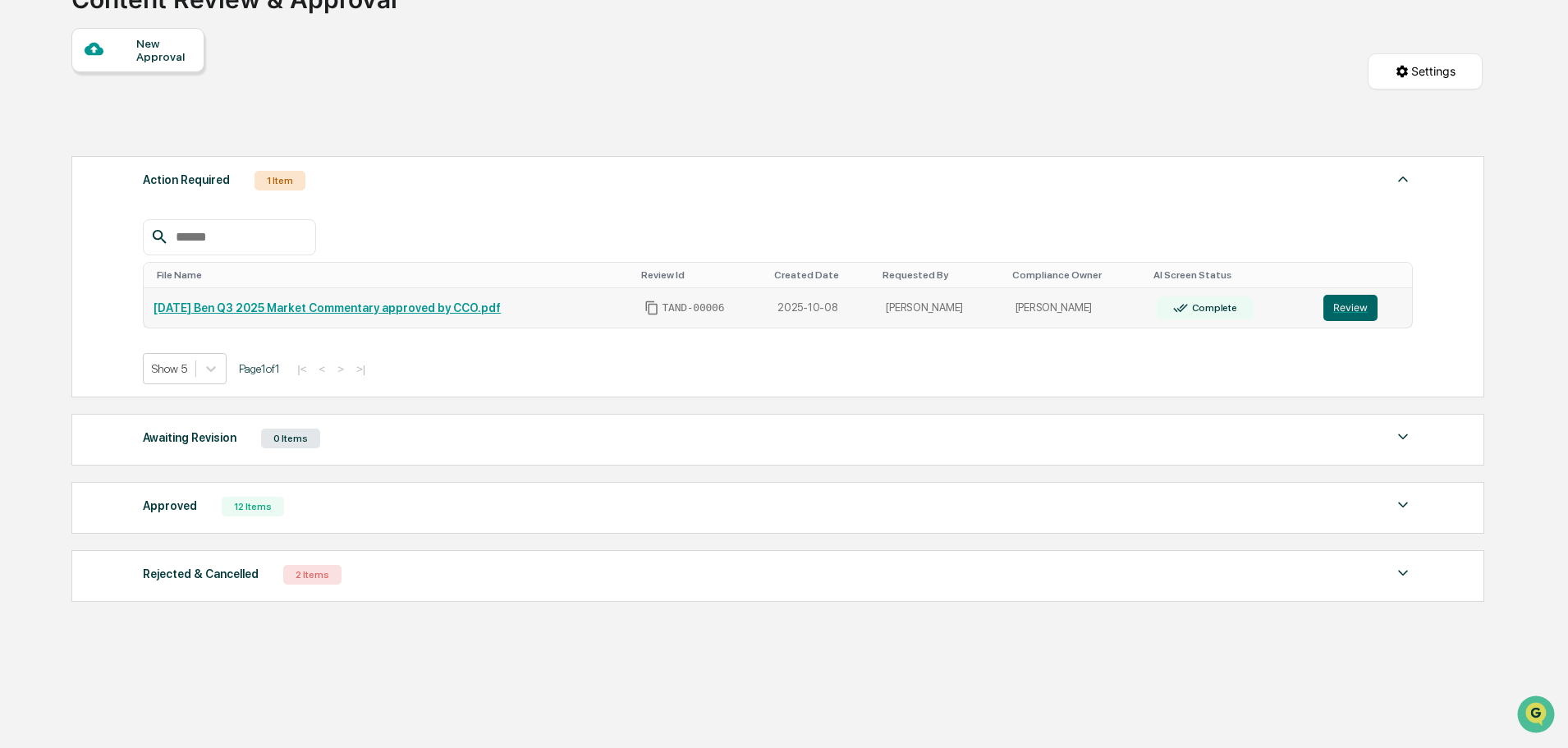
scroll to position [135, 0]
